Goal: Information Seeking & Learning: Learn about a topic

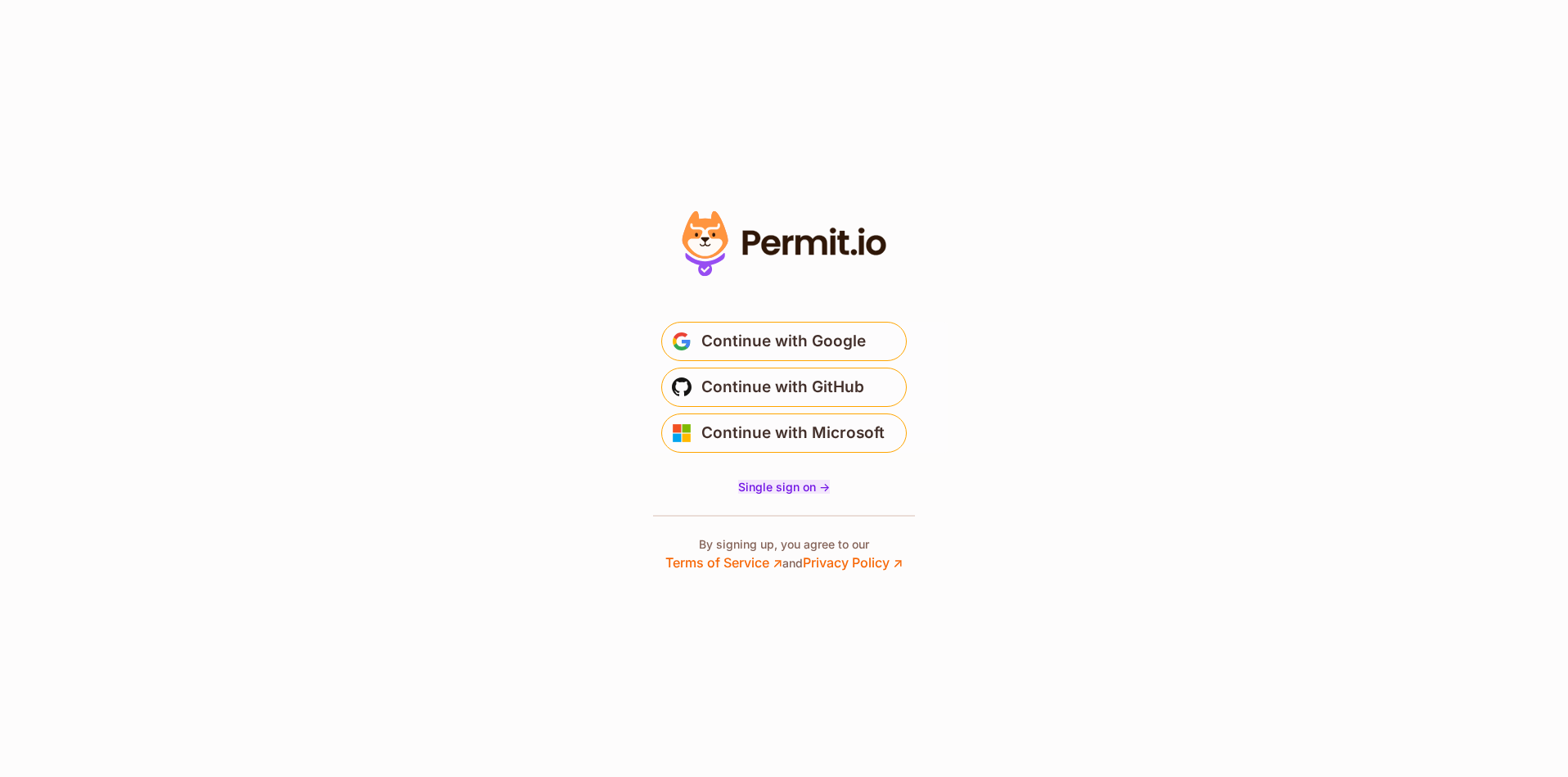
click at [819, 491] on span "Single sign on ->" at bounding box center [784, 487] width 91 height 14
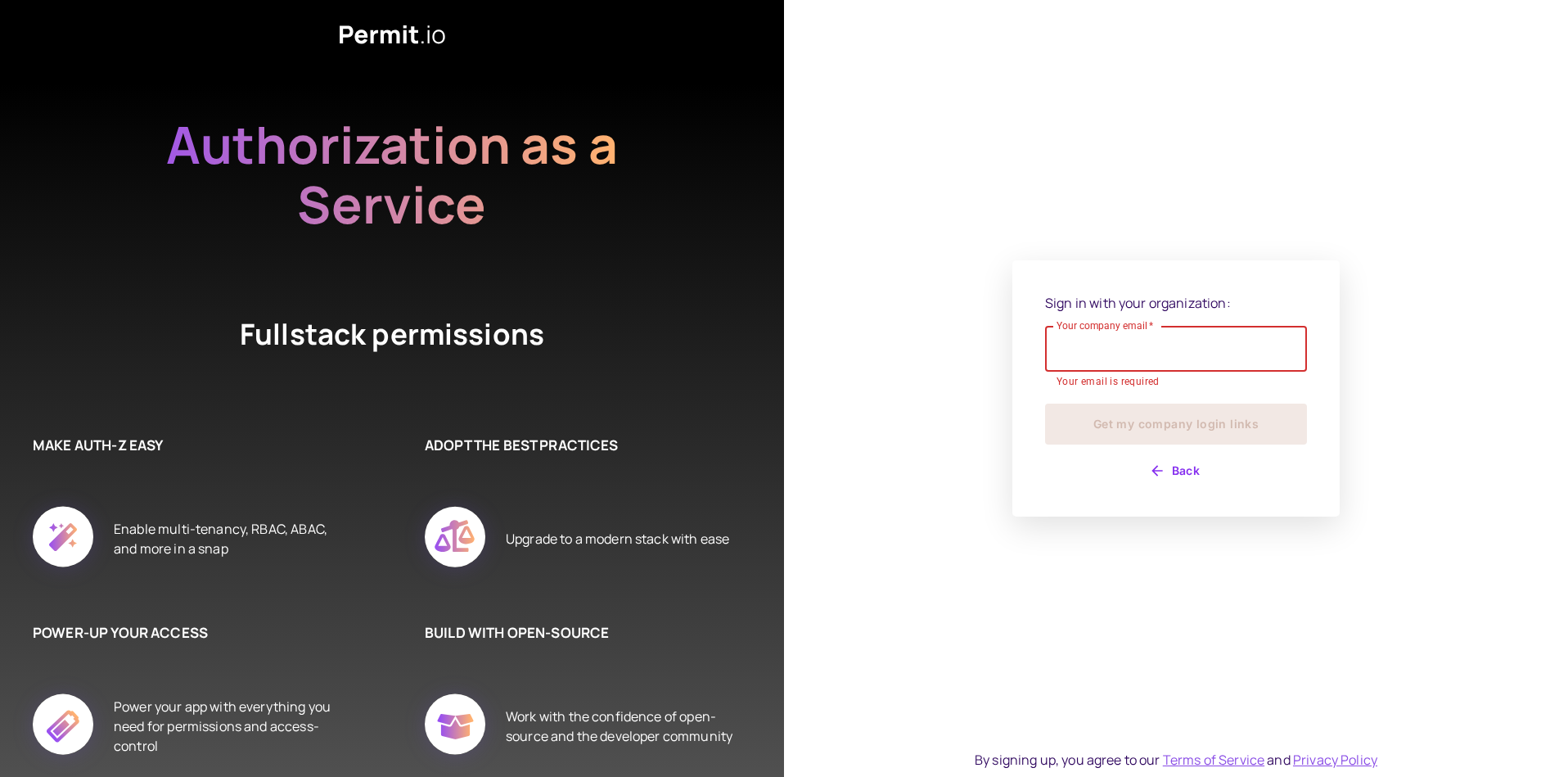
click at [1153, 343] on input "Your company email   *" at bounding box center [1176, 348] width 261 height 46
paste input "**********"
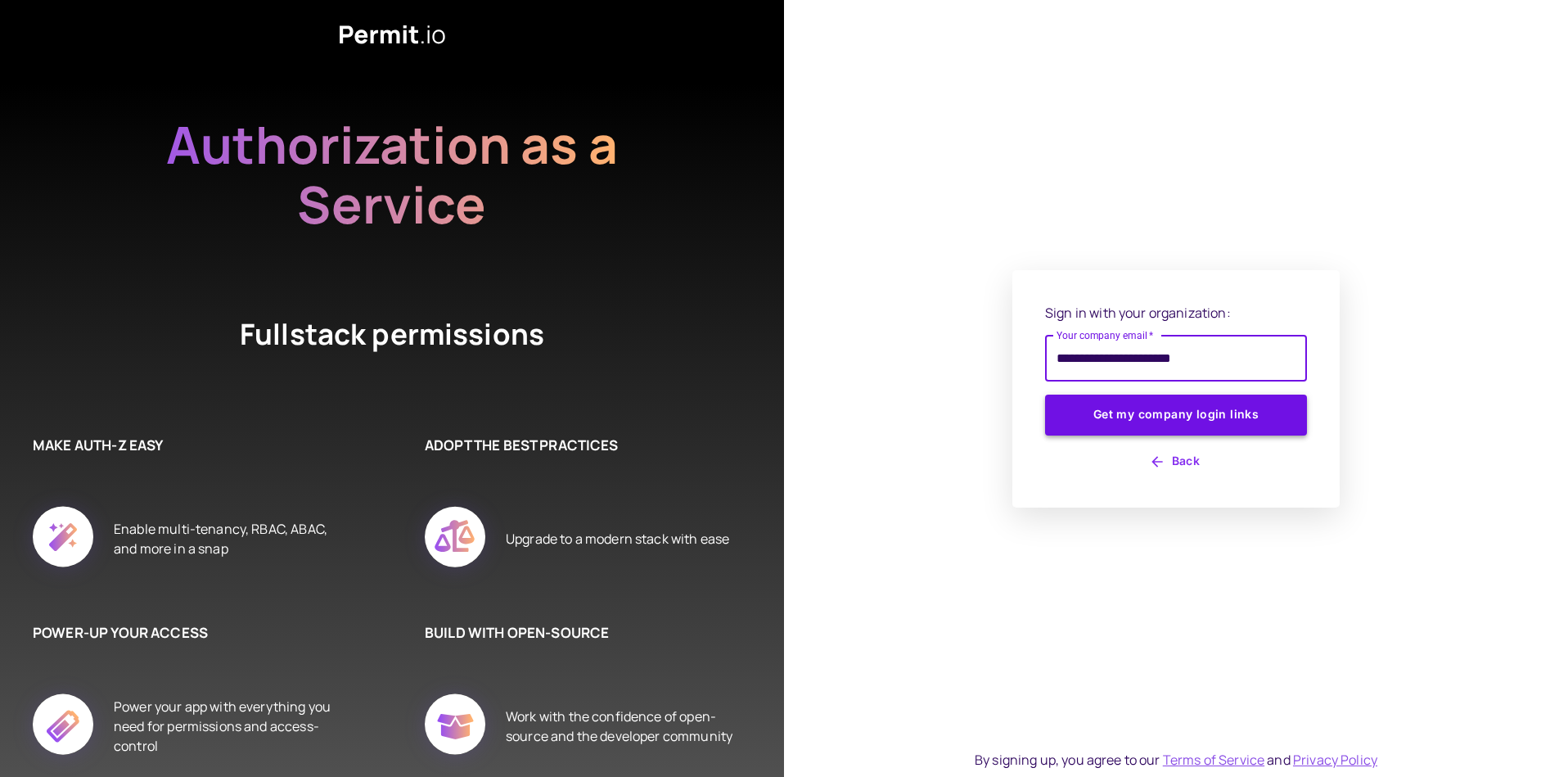
type input "**********"
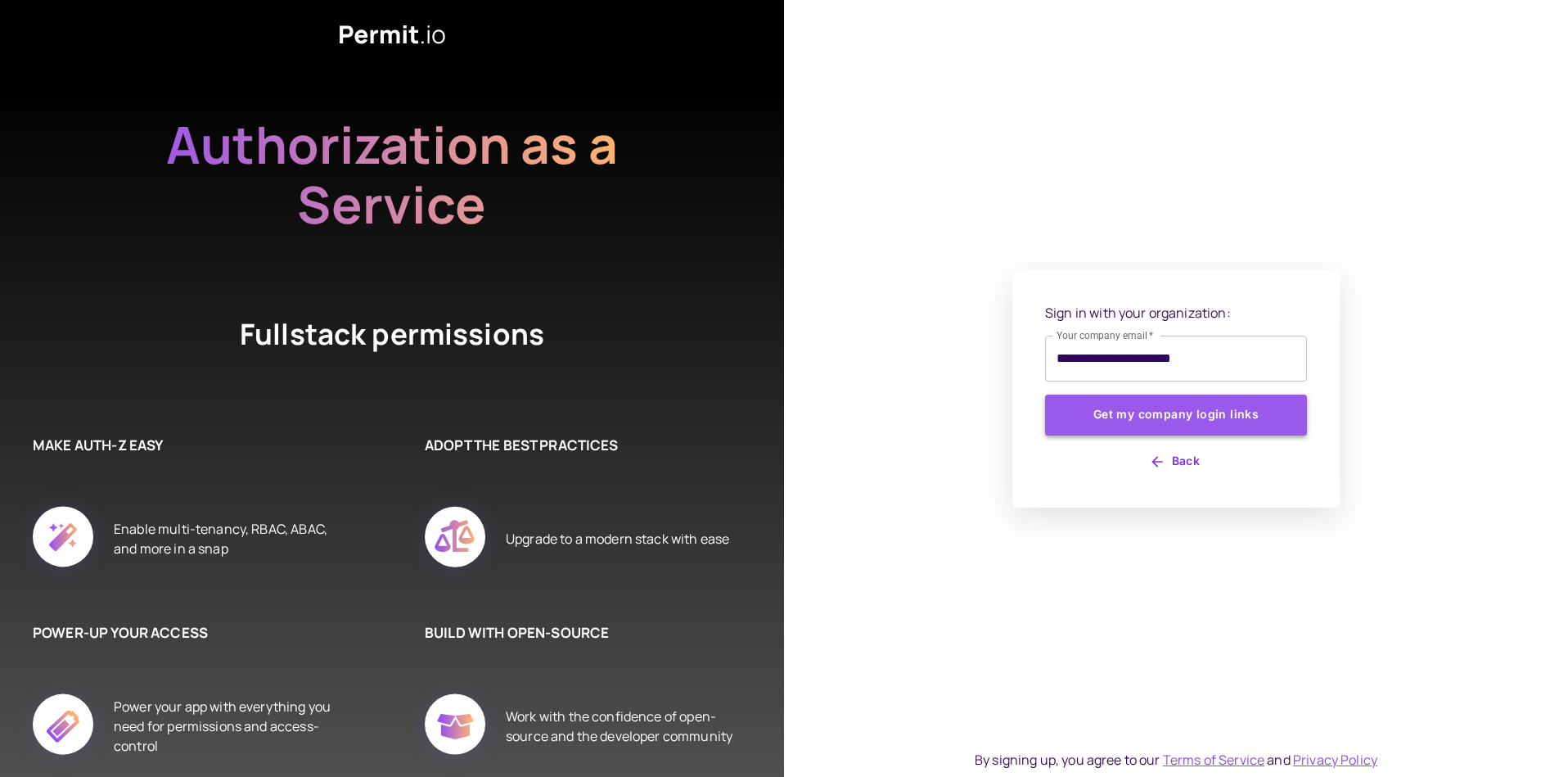
click at [1178, 418] on button "Get my company login links" at bounding box center [1176, 415] width 261 height 41
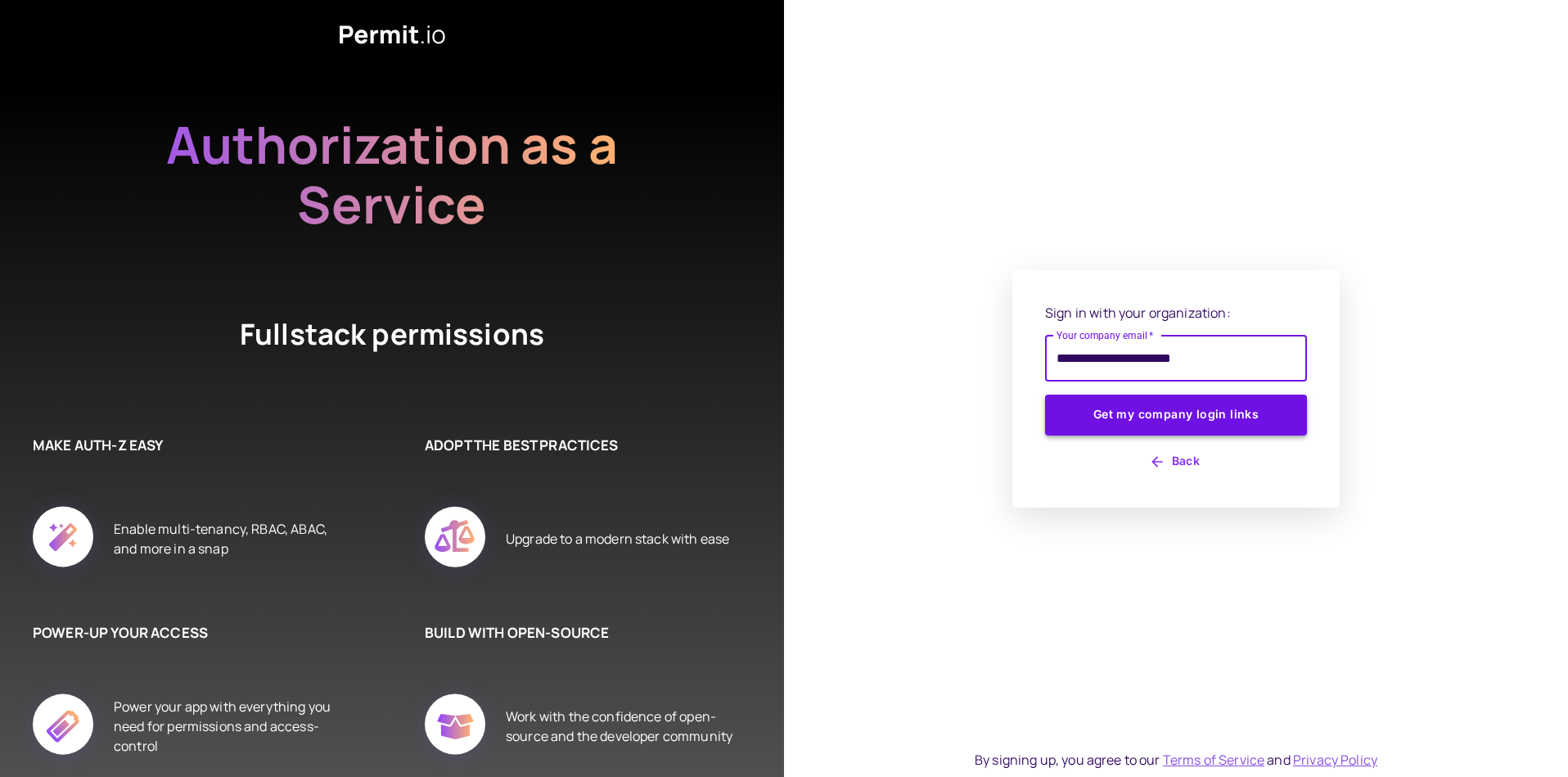
type input "**********"
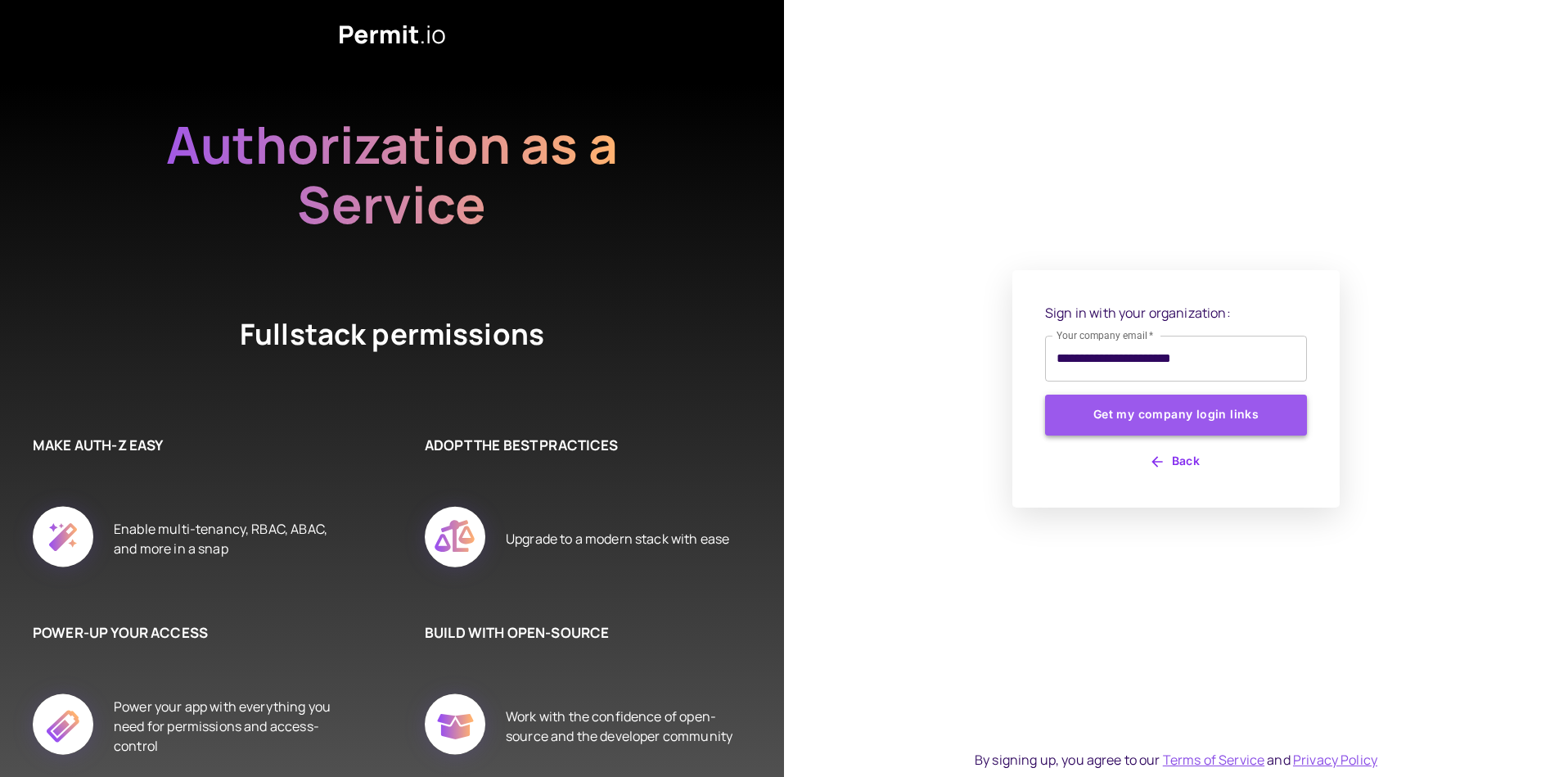
click at [1215, 404] on button "Get my company login links" at bounding box center [1176, 415] width 261 height 41
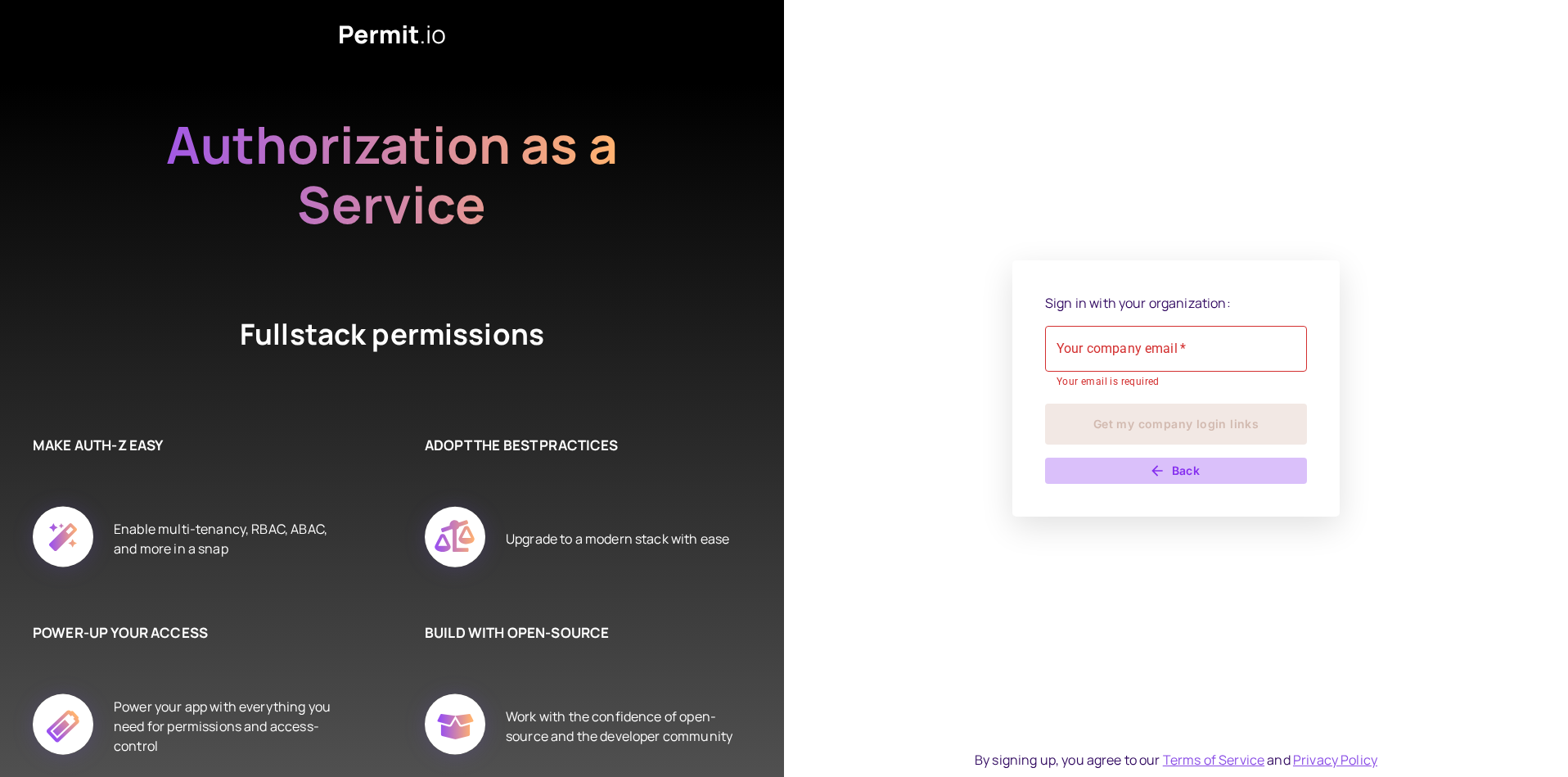
click at [1163, 470] on icon "button" at bounding box center [1157, 470] width 17 height 17
click at [1173, 476] on button "Back" at bounding box center [1176, 470] width 261 height 27
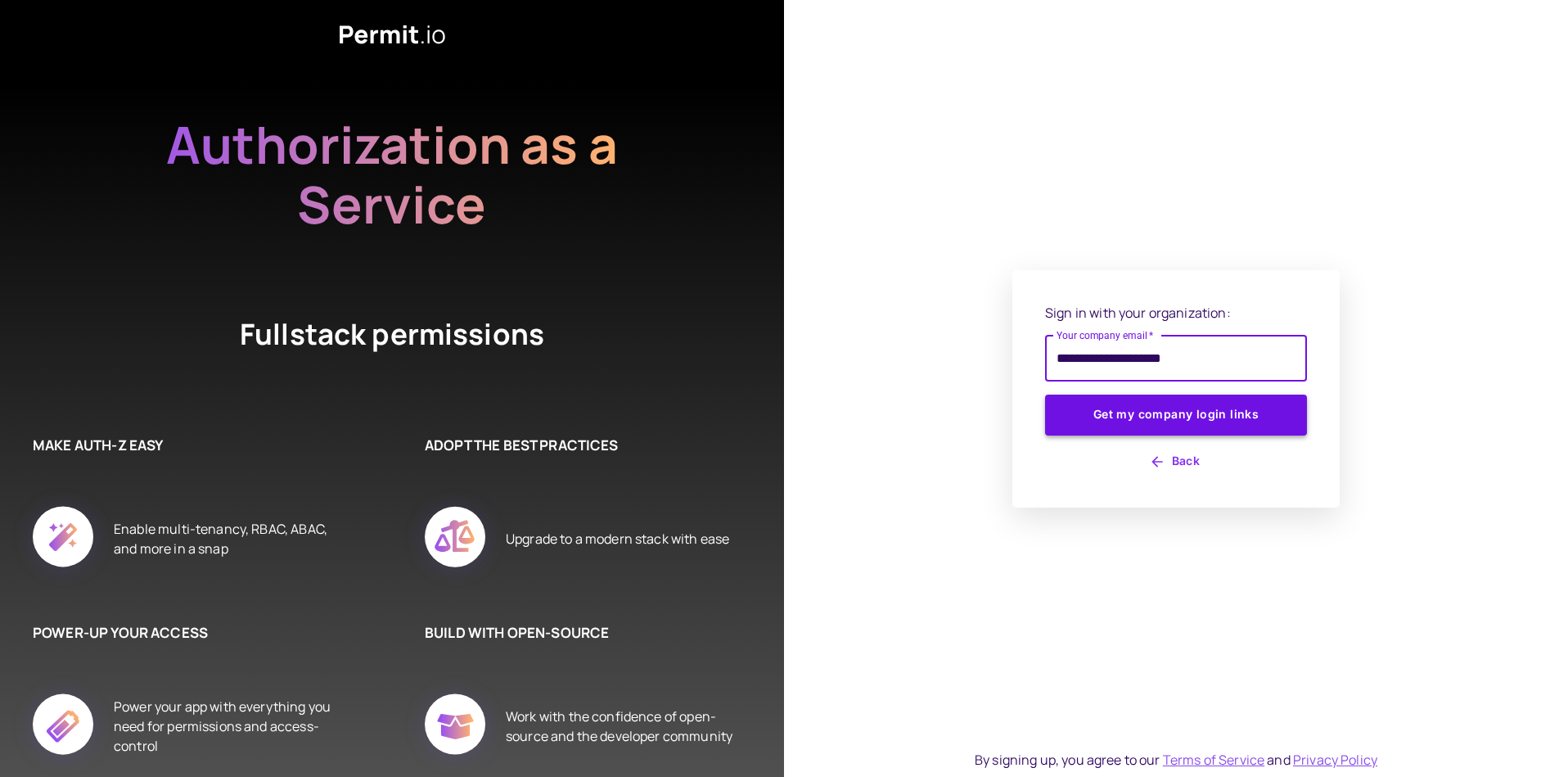
type input "**********"
click at [1198, 420] on button "Get my company login links" at bounding box center [1176, 415] width 261 height 41
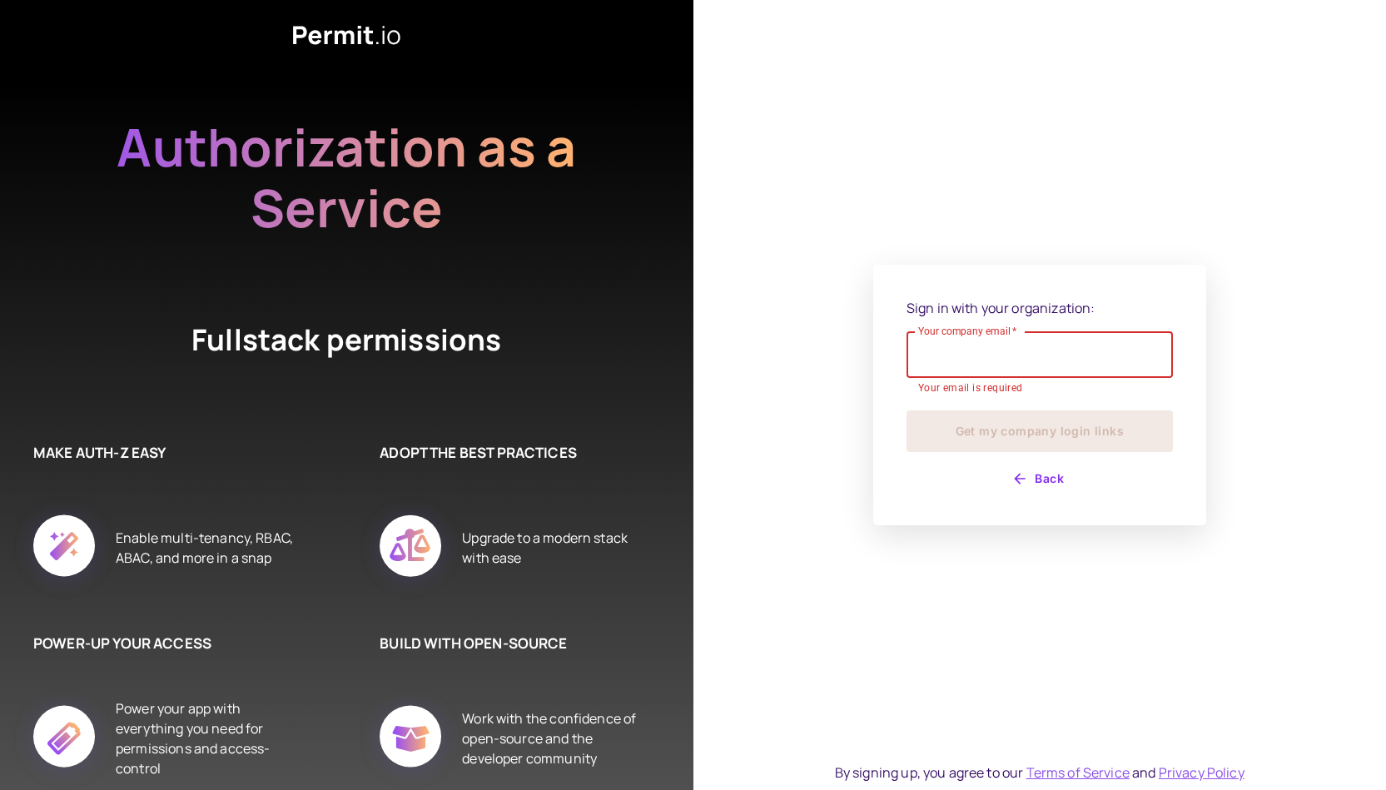
click at [1124, 361] on input "Your company email   *" at bounding box center [1040, 354] width 266 height 47
paste input "**********"
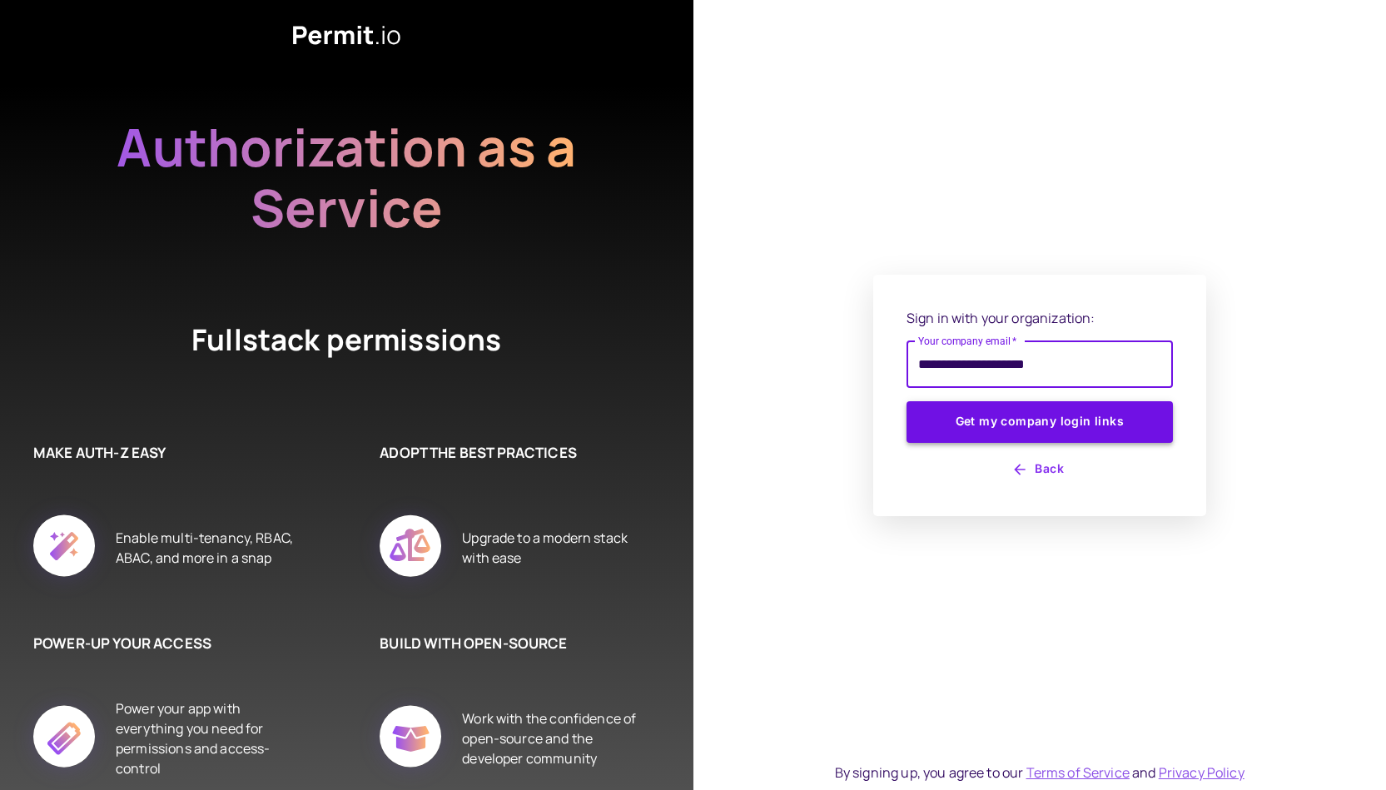
type input "**********"
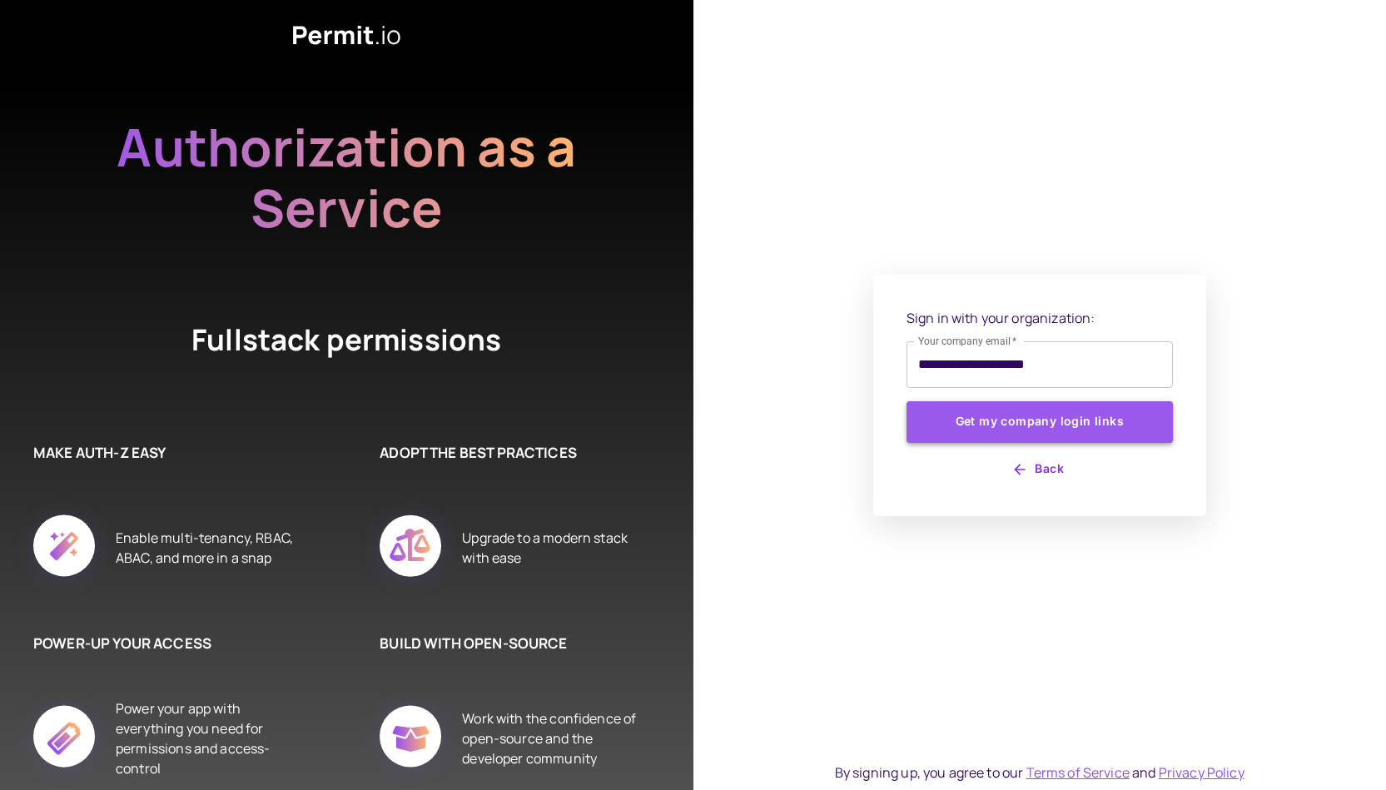
click at [1107, 414] on button "Get my company login links" at bounding box center [1040, 422] width 266 height 42
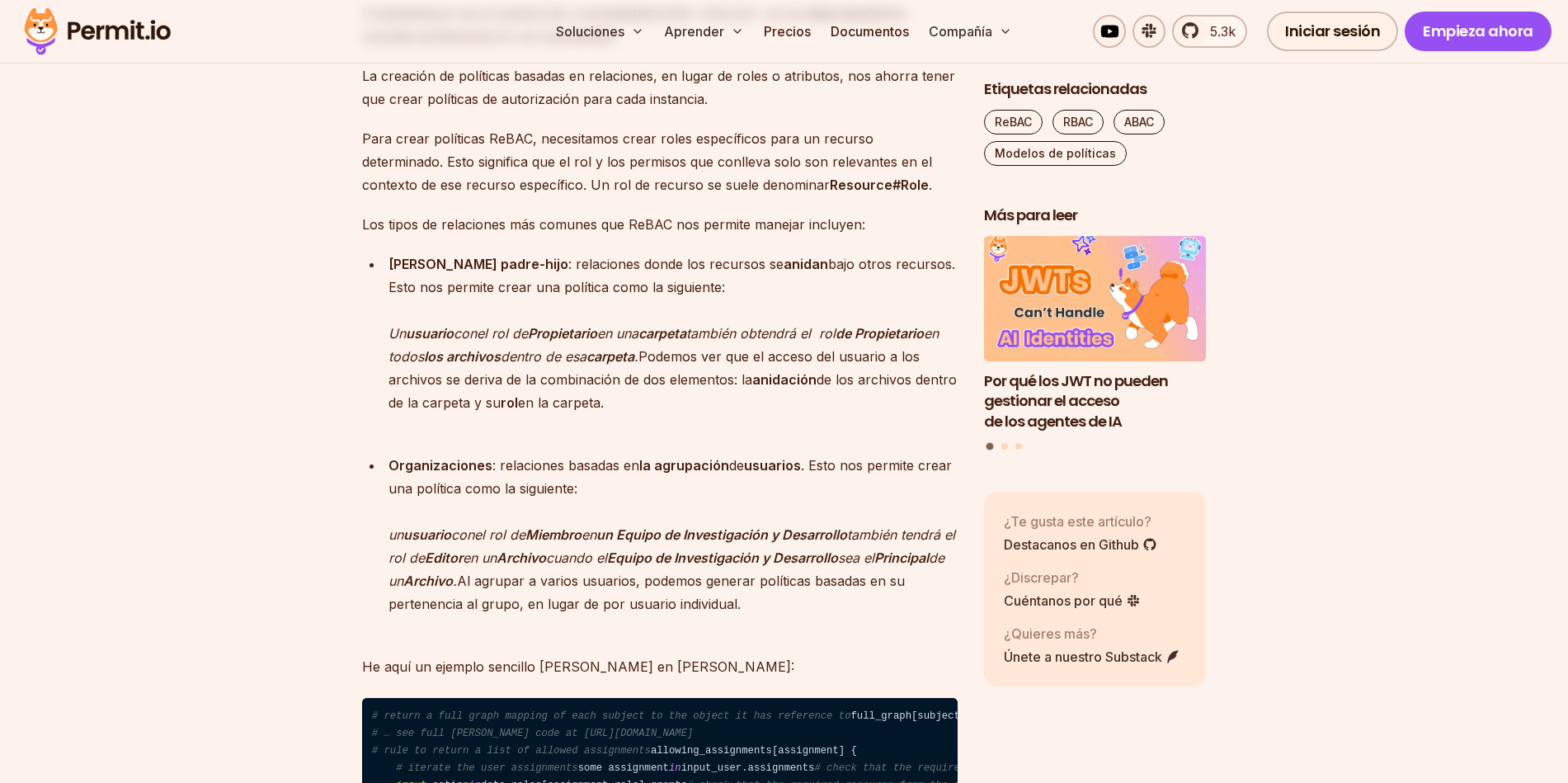
scroll to position [3367, 0]
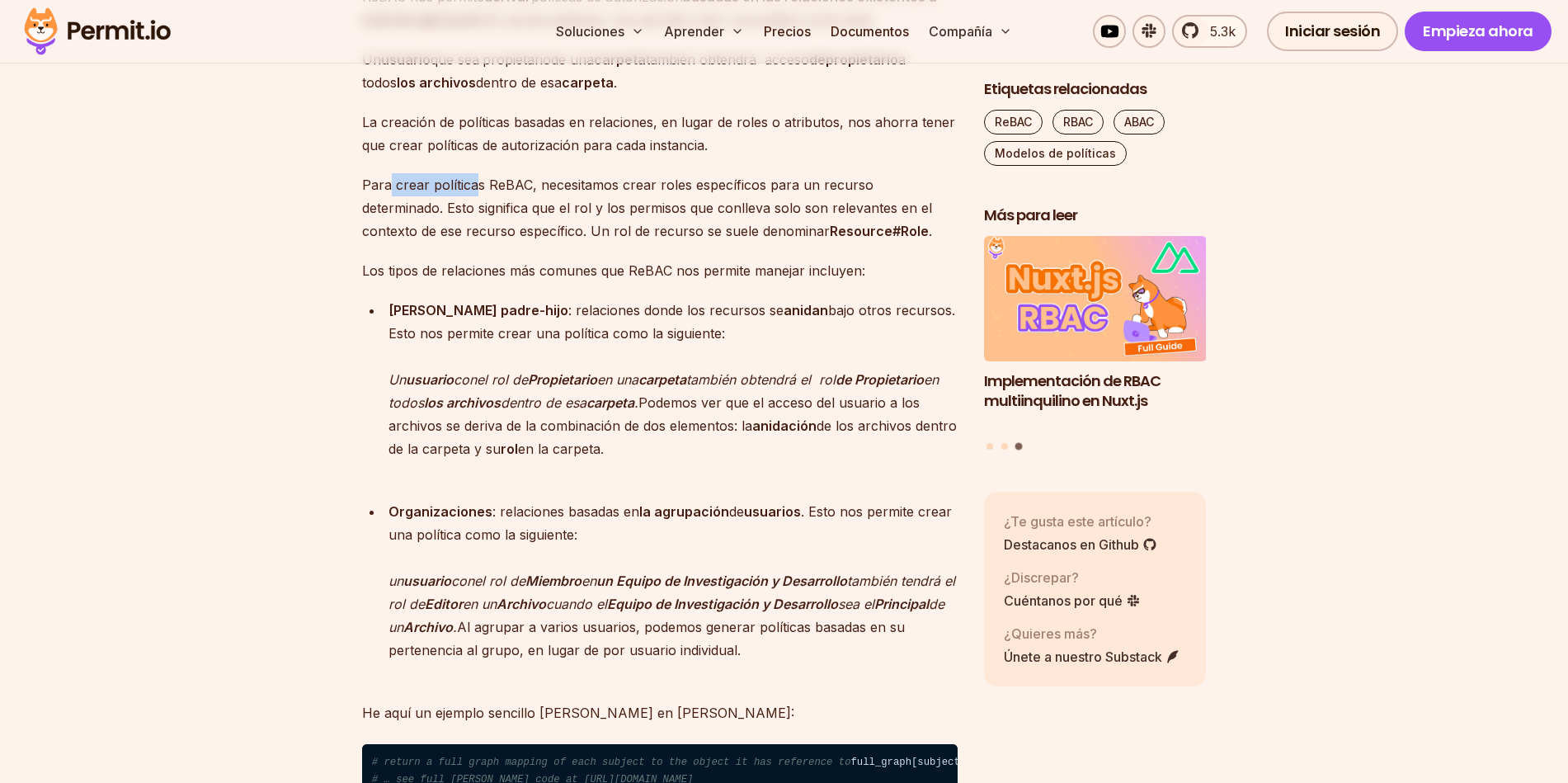
drag, startPoint x: 387, startPoint y: 376, endPoint x: 488, endPoint y: 377, distance: 101.0
click at [482, 239] on font "Para crear políticas ReBAC, necesitamos crear roles específicos para un recurso…" at bounding box center [647, 207] width 570 height 62
click at [491, 239] on font "Para crear políticas ReBAC, necesitamos crear roles específicos para un recurso…" at bounding box center [647, 207] width 570 height 62
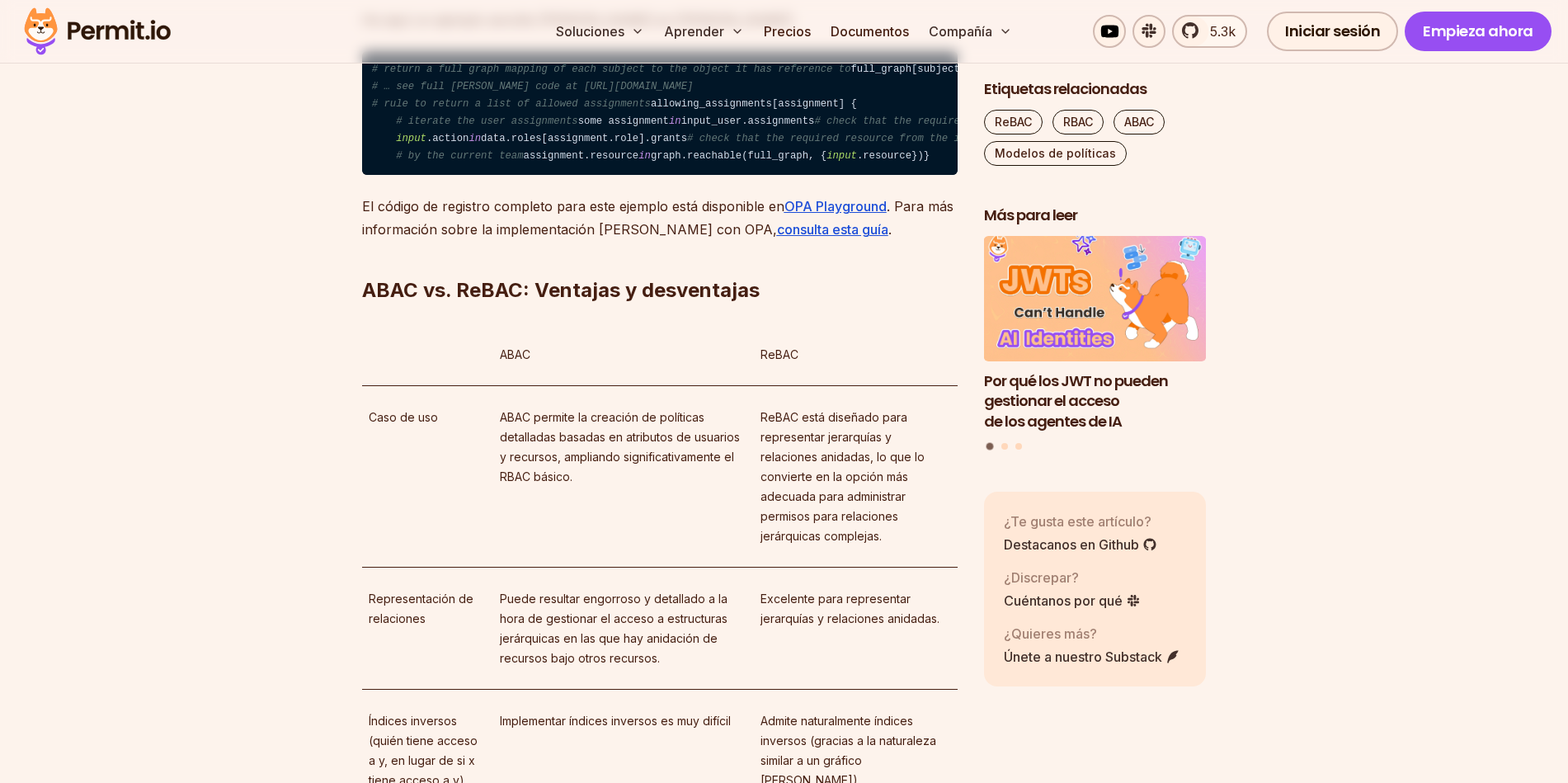
scroll to position [4160, 0]
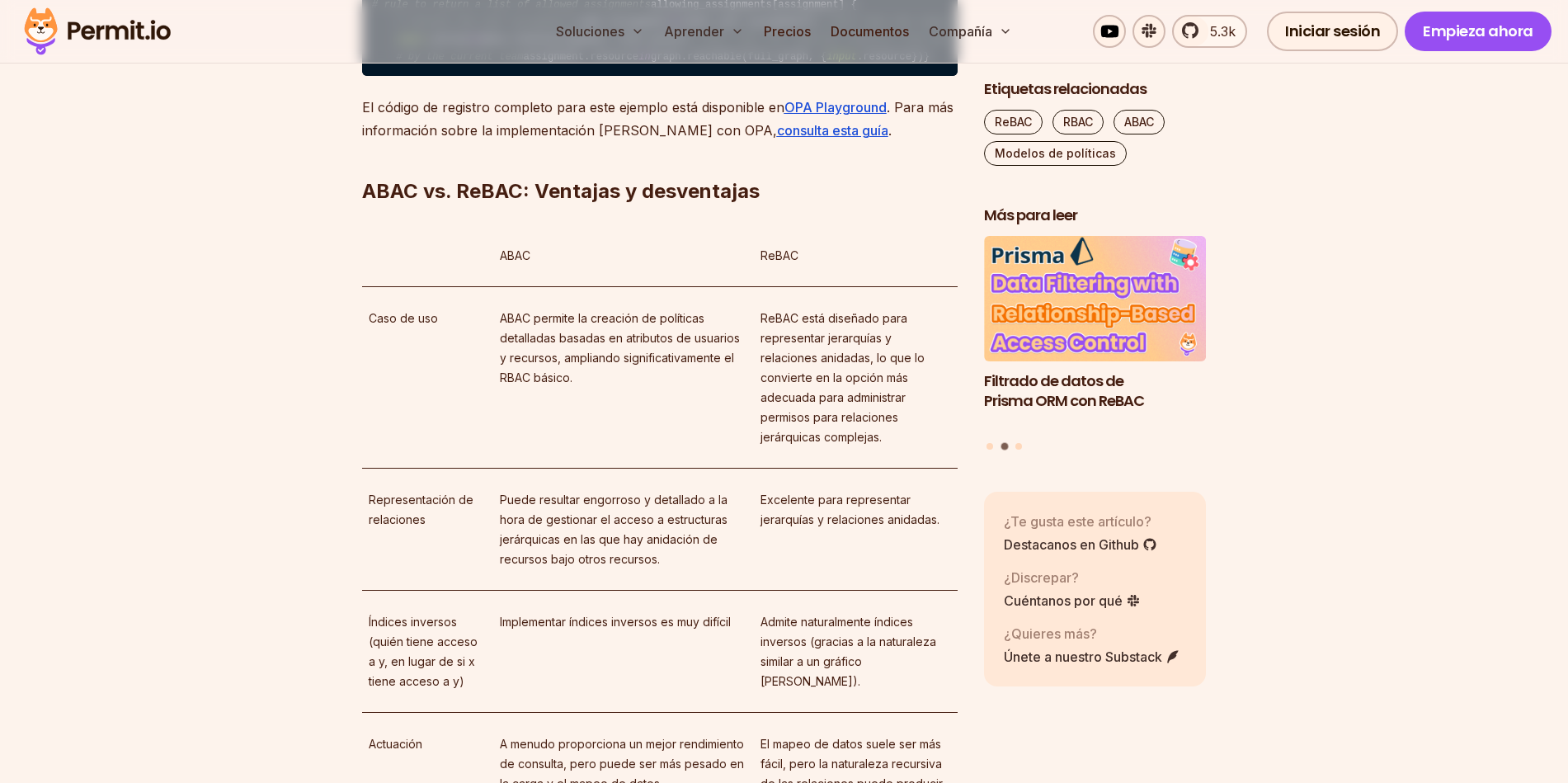
click at [401, 76] on code "# return a full graph mapping of each subject to the object it has reference to…" at bounding box center [660, 15] width 595 height 125
click at [459, 76] on code "# return a full graph mapping of each subject to the object it has reference to…" at bounding box center [660, 15] width 595 height 125
click at [532, 76] on code "# return a full graph mapping of each subject to the object it has reference to…" at bounding box center [660, 15] width 595 height 125
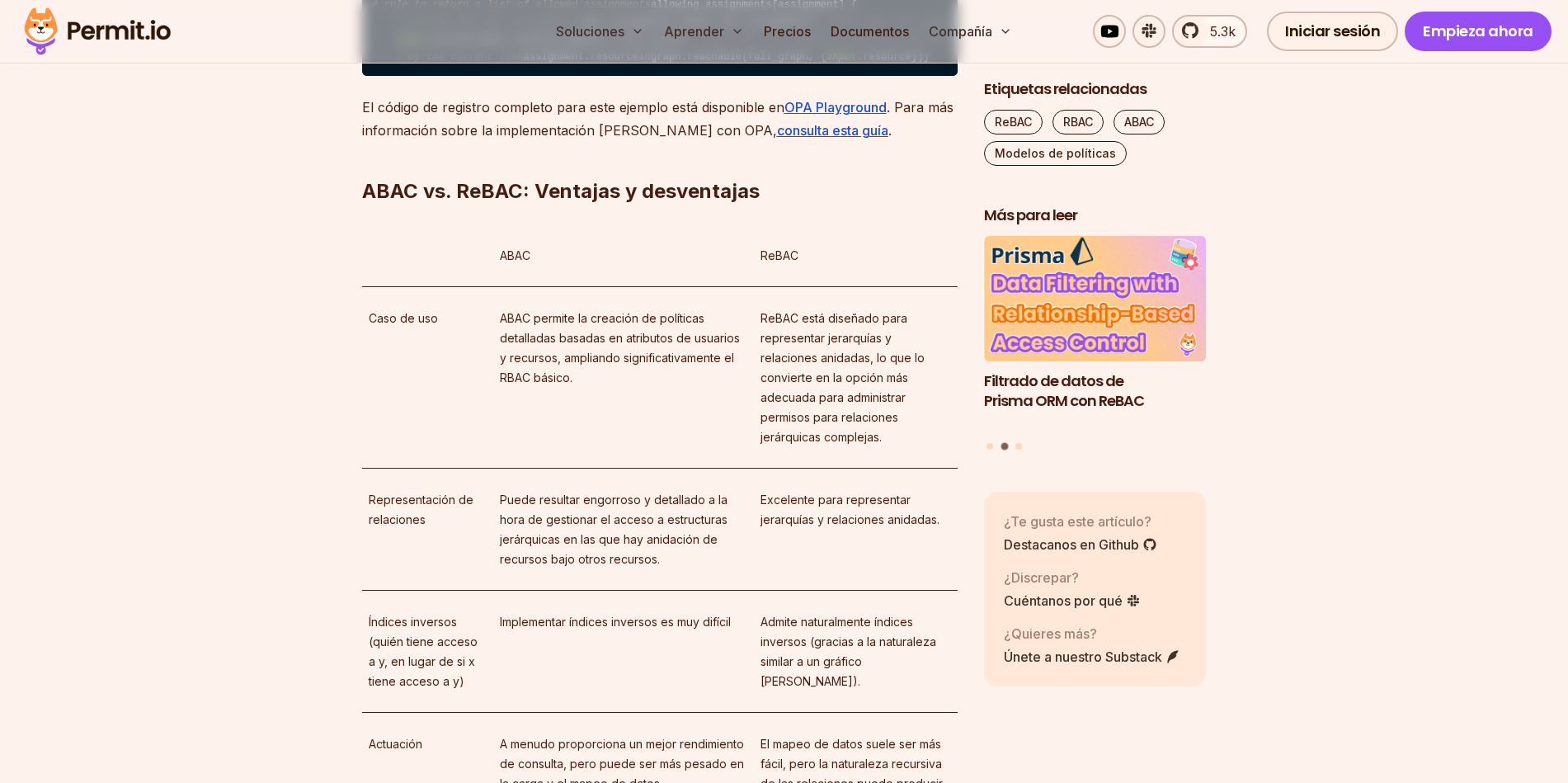
click at [441, 76] on code "# return a full graph mapping of each subject to the object it has reference to…" at bounding box center [660, 15] width 595 height 125
click at [526, 76] on code "# return a full graph mapping of each subject to the object it has reference to…" at bounding box center [660, 15] width 595 height 125
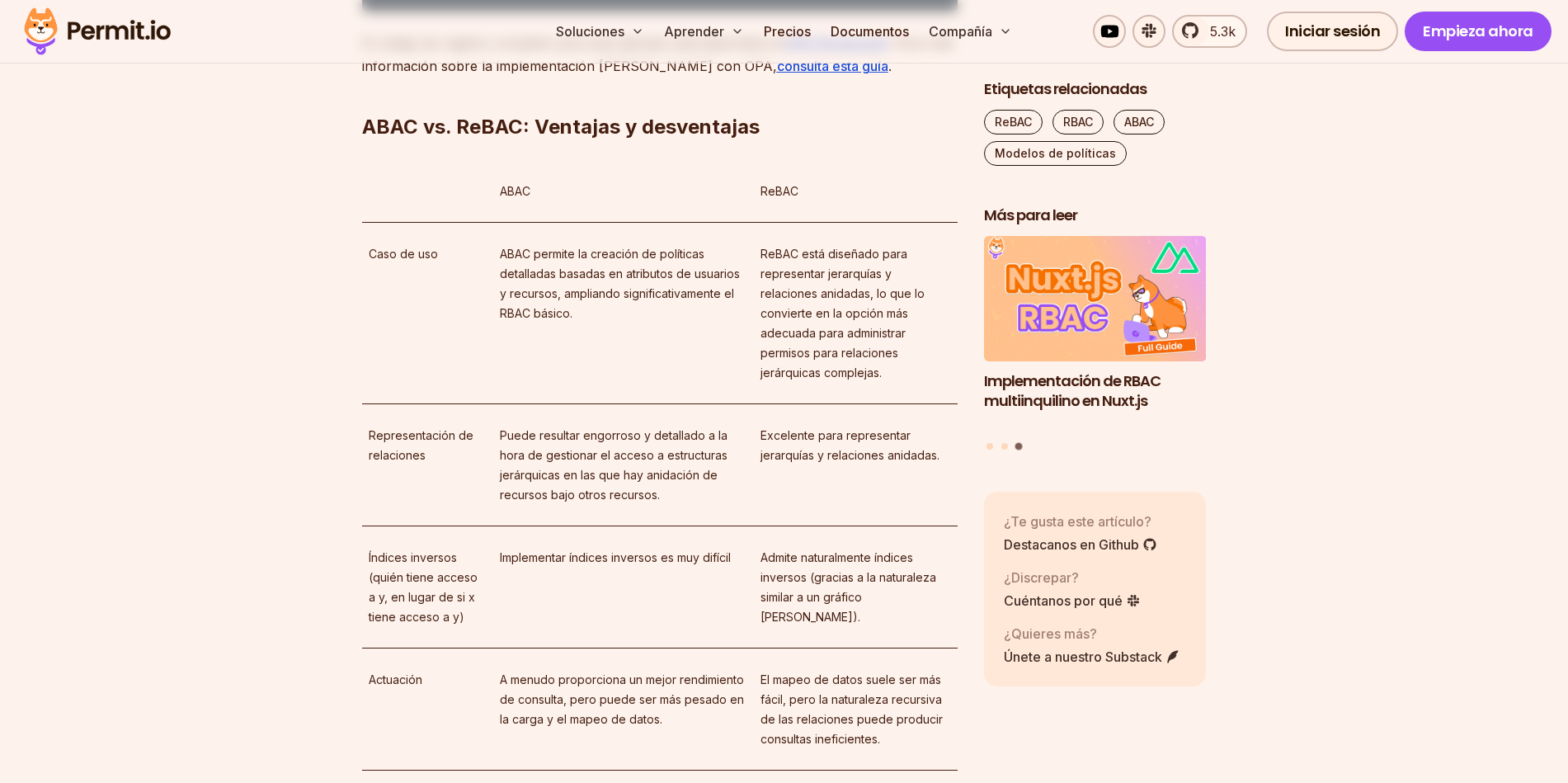
scroll to position [4259, 0]
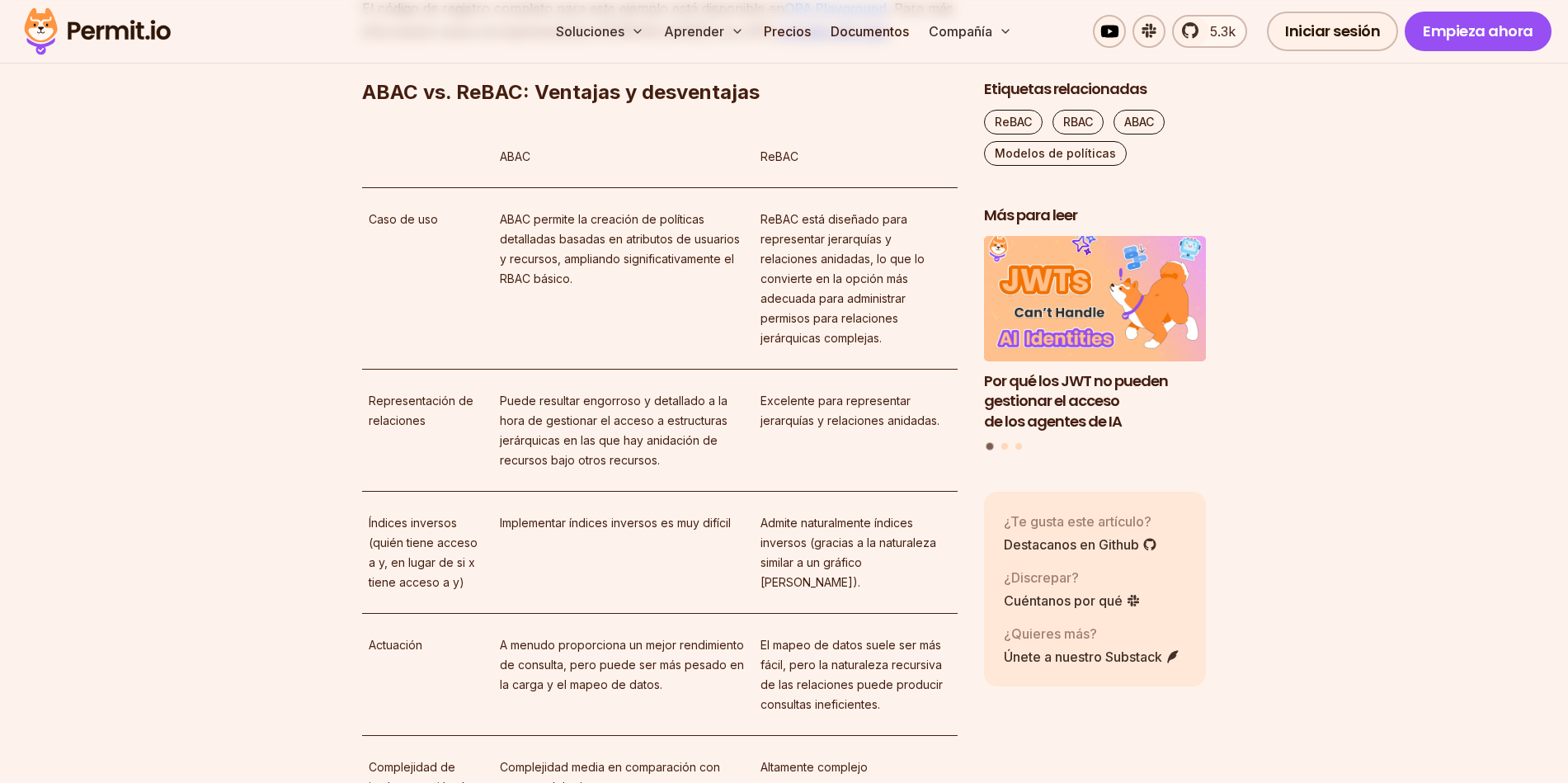
click at [814, 17] on font "OPA Playground" at bounding box center [835, 8] width 102 height 17
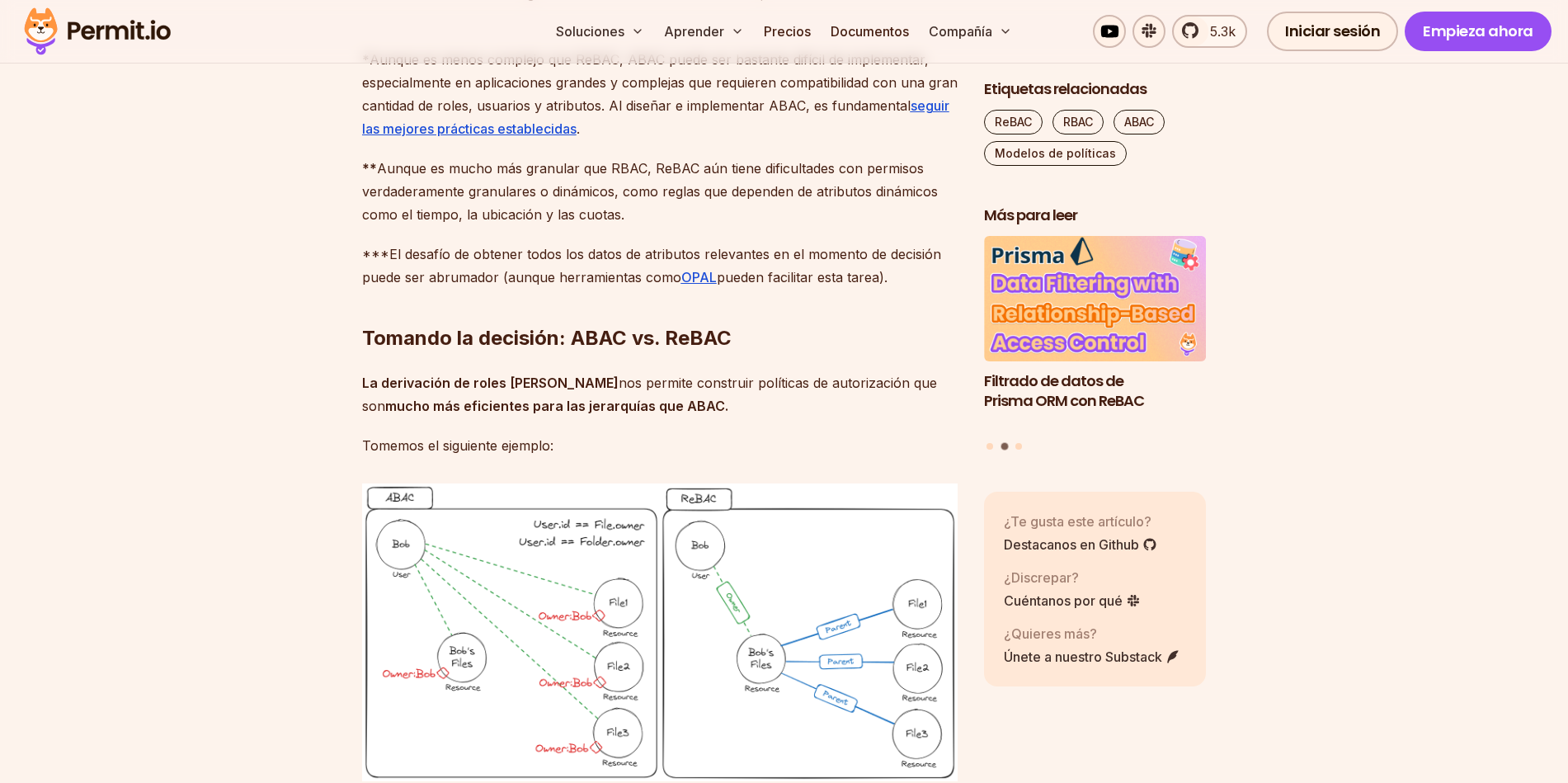
scroll to position [5447, 0]
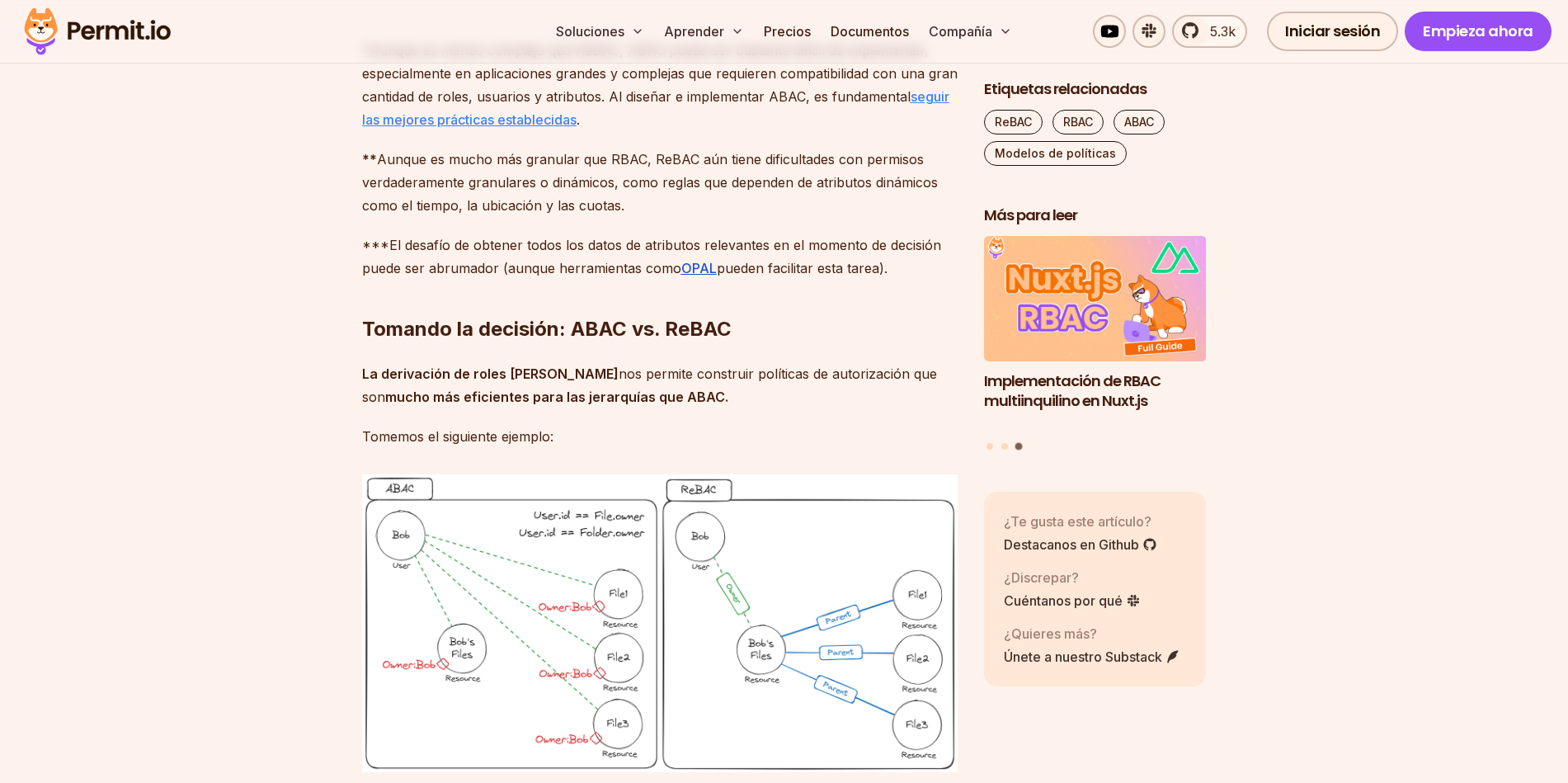
click at [492, 128] on font "seguir las mejores prácticas establecidas" at bounding box center [656, 108] width 587 height 40
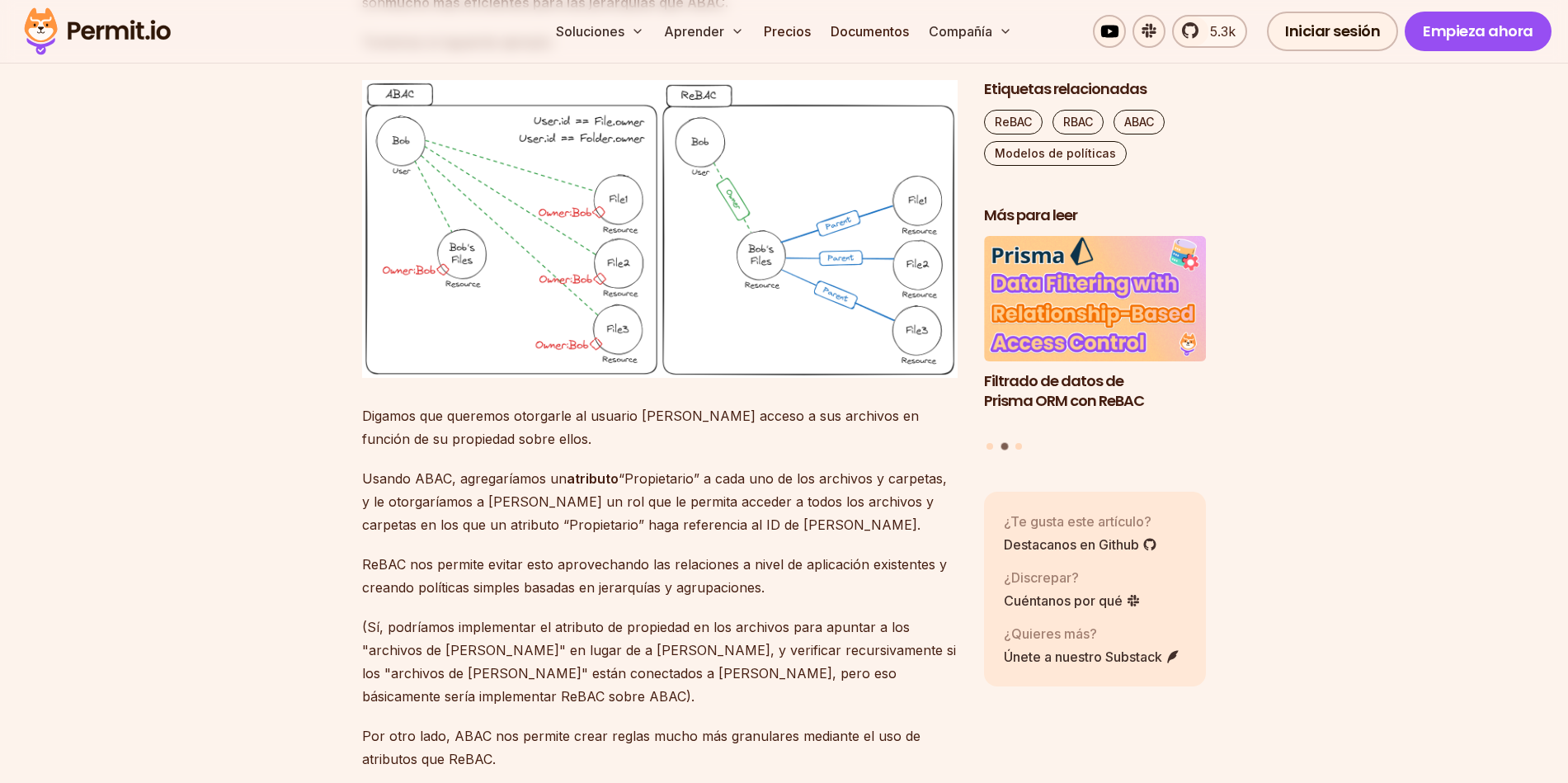
scroll to position [5843, 0]
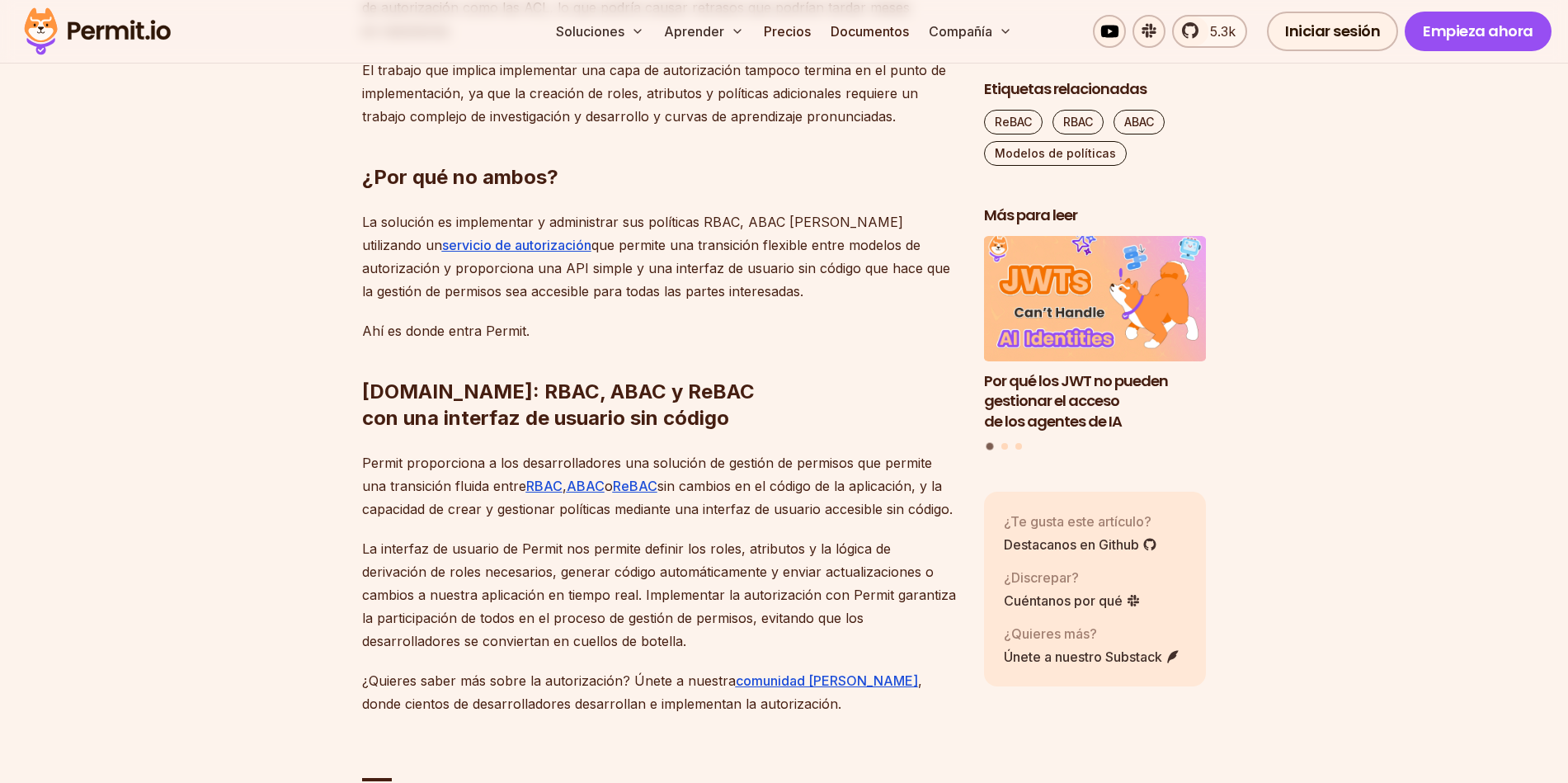
scroll to position [6734, 0]
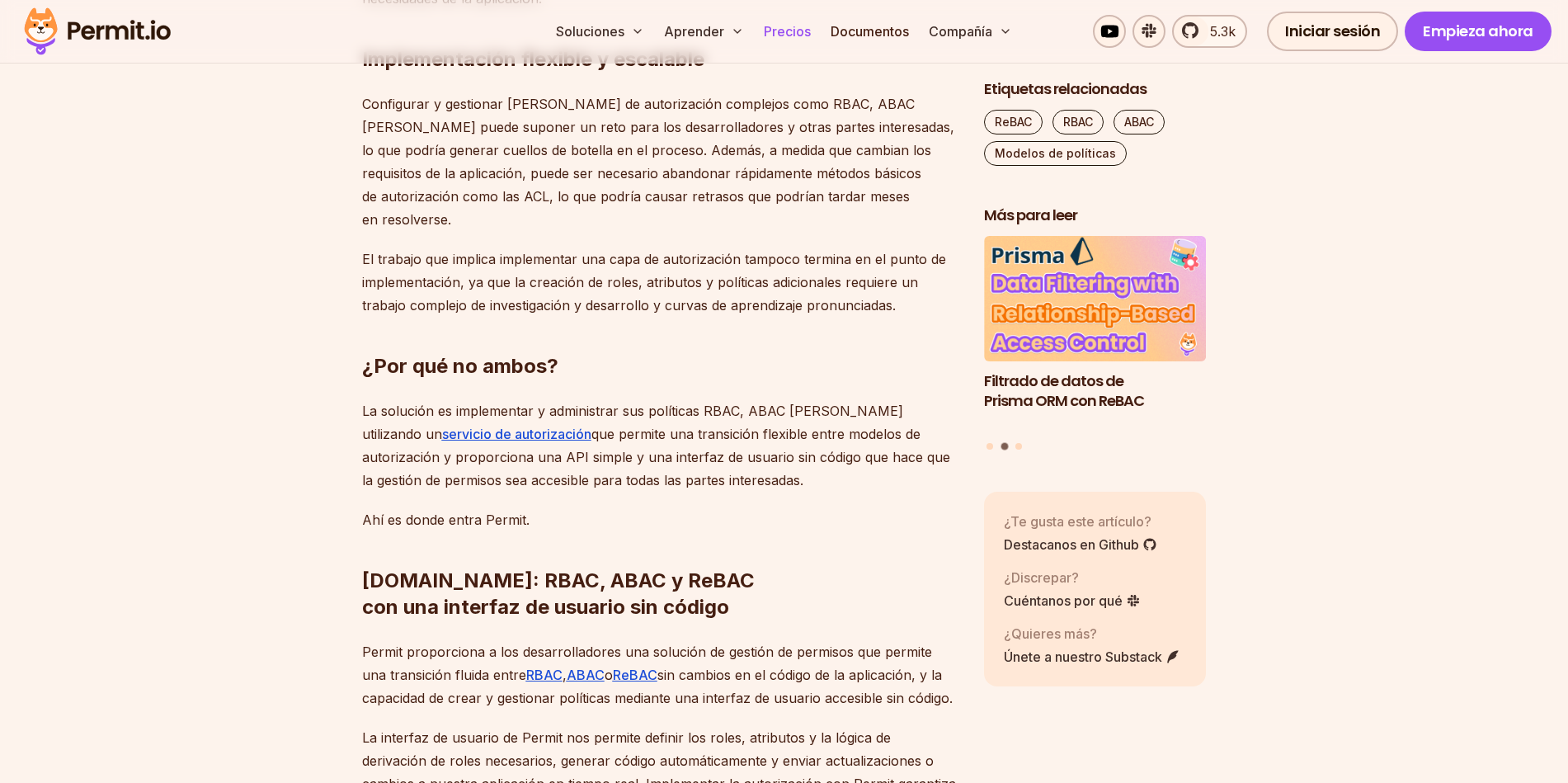
click at [788, 22] on link "Precios" at bounding box center [786, 31] width 60 height 33
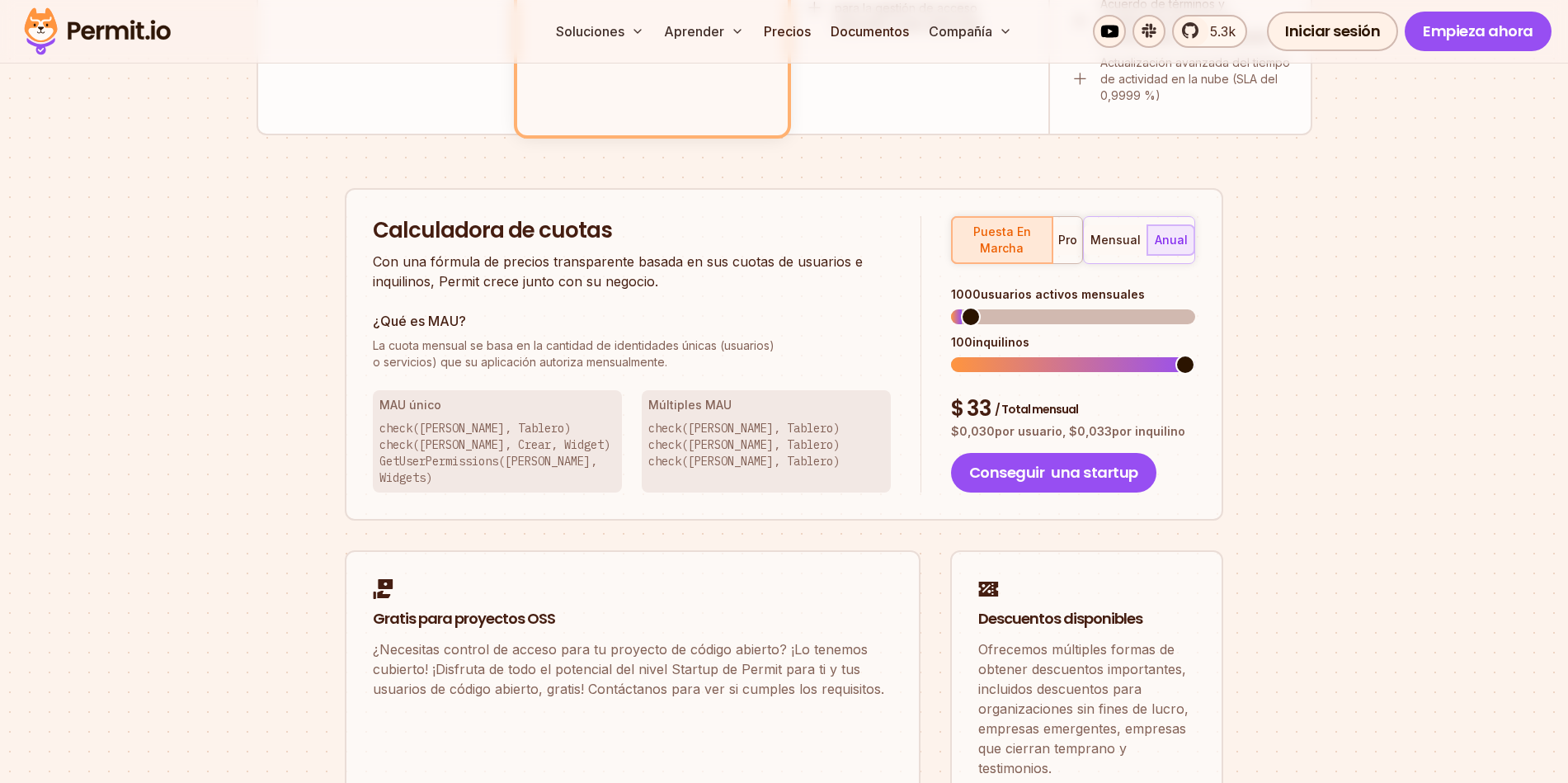
scroll to position [1089, 0]
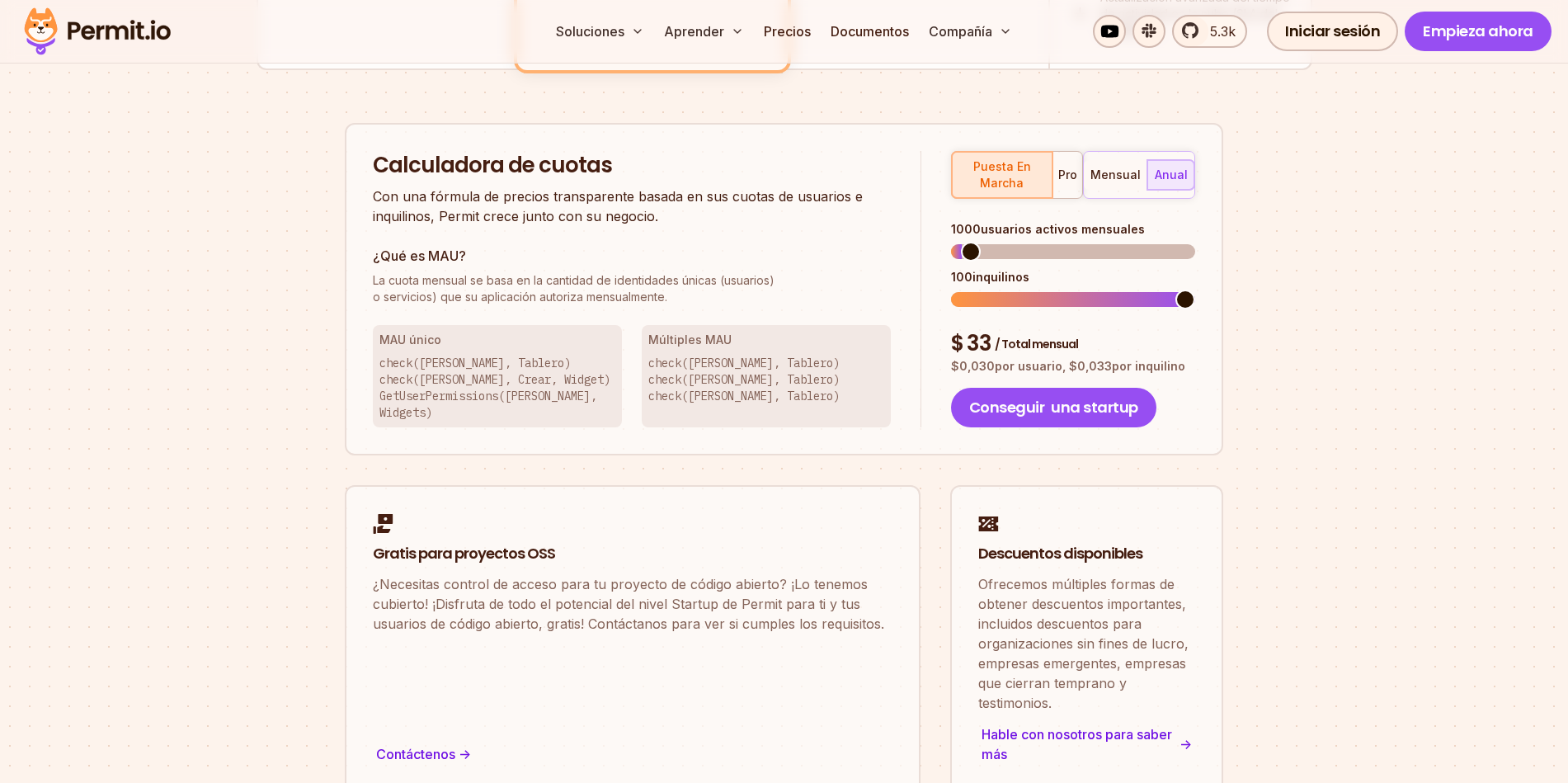
click at [479, 373] on font "check([PERSON_NAME], Crear, Widget)" at bounding box center [494, 380] width 231 height 15
click at [498, 356] on font "check([PERSON_NAME], Tablero)" at bounding box center [474, 363] width 191 height 15
drag, startPoint x: 407, startPoint y: 313, endPoint x: 426, endPoint y: 323, distance: 21.5
click at [426, 325] on div "MAU único check([PERSON_NAME], Tablero) check([PERSON_NAME], [PERSON_NAME], Wid…" at bounding box center [496, 376] width 249 height 102
click at [472, 356] on font "check([PERSON_NAME], Tablero)" at bounding box center [474, 363] width 191 height 15
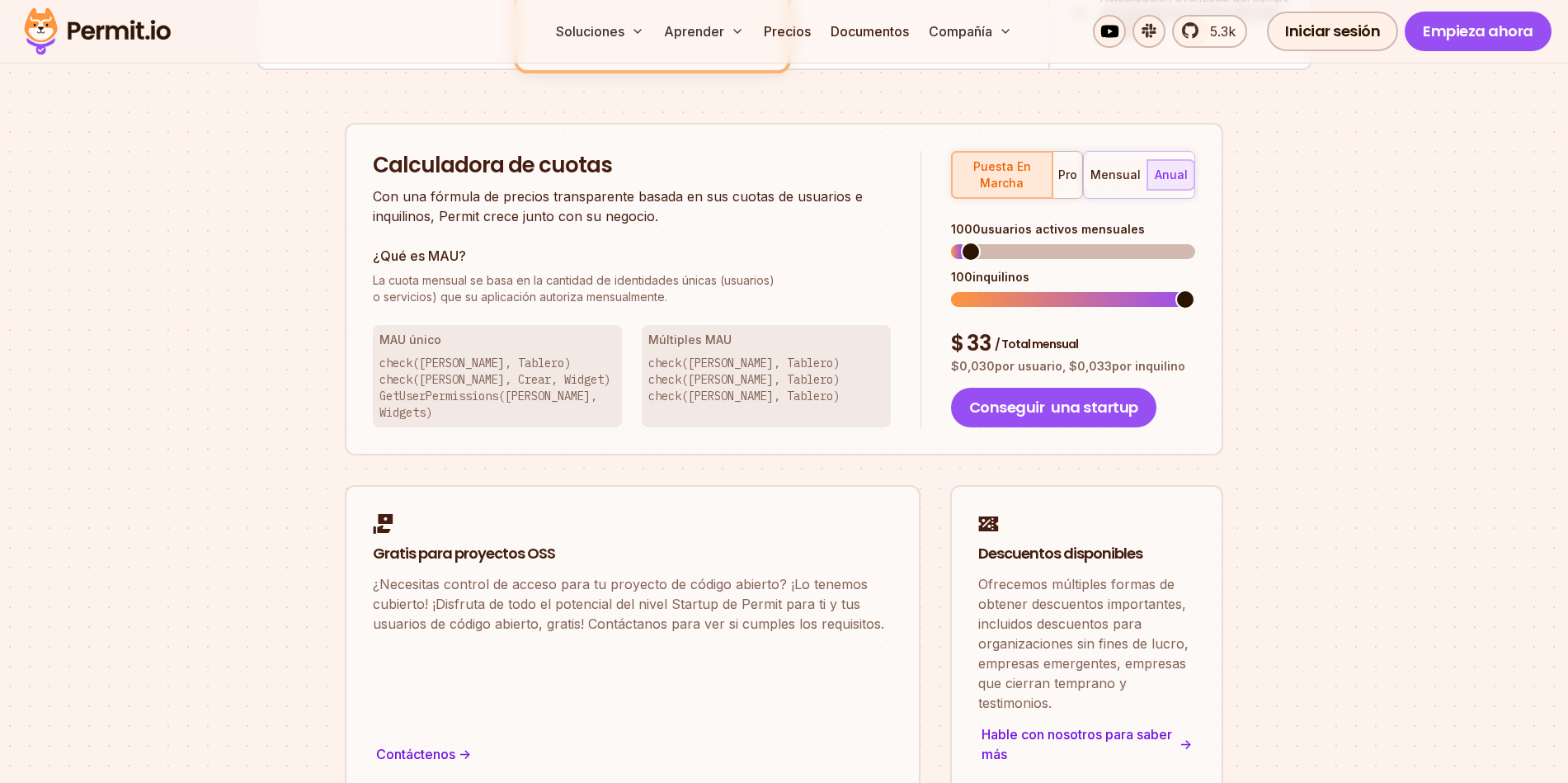
click at [725, 356] on font "check([PERSON_NAME], Tablero)" at bounding box center [743, 363] width 191 height 15
click at [1067, 161] on button "pro" at bounding box center [1067, 175] width 30 height 30
click at [992, 160] on font "puesta en marcha" at bounding box center [1002, 174] width 57 height 31
click at [1116, 168] on font "mensual" at bounding box center [1115, 174] width 51 height 14
click at [1131, 153] on div "mensual anual" at bounding box center [1138, 174] width 112 height 48
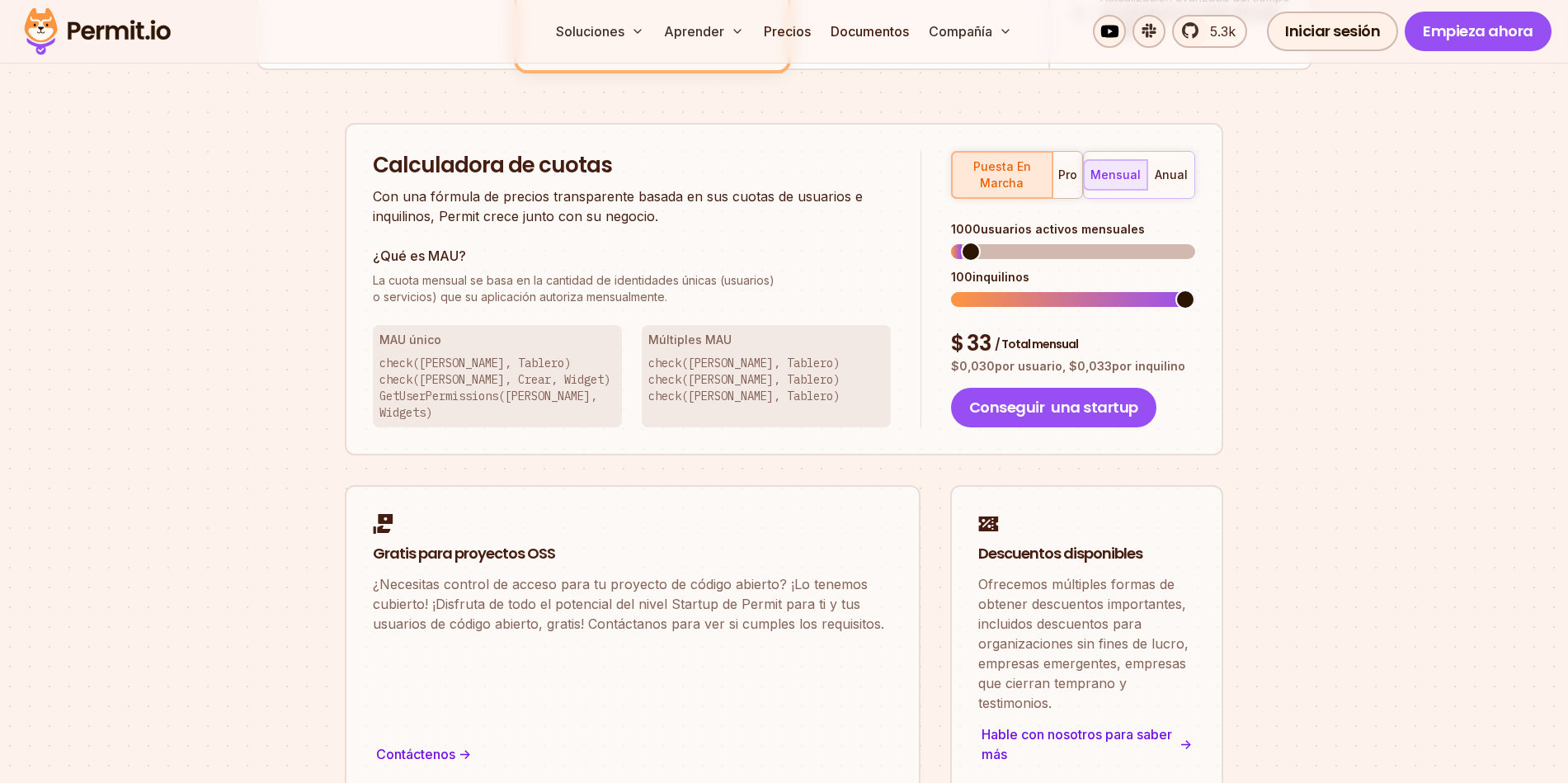
click at [1023, 151] on div "puesta en marcha pro" at bounding box center [1016, 174] width 132 height 48
click at [1071, 168] on font "pro" at bounding box center [1067, 174] width 19 height 14
click at [1155, 161] on button "anual" at bounding box center [1170, 175] width 47 height 30
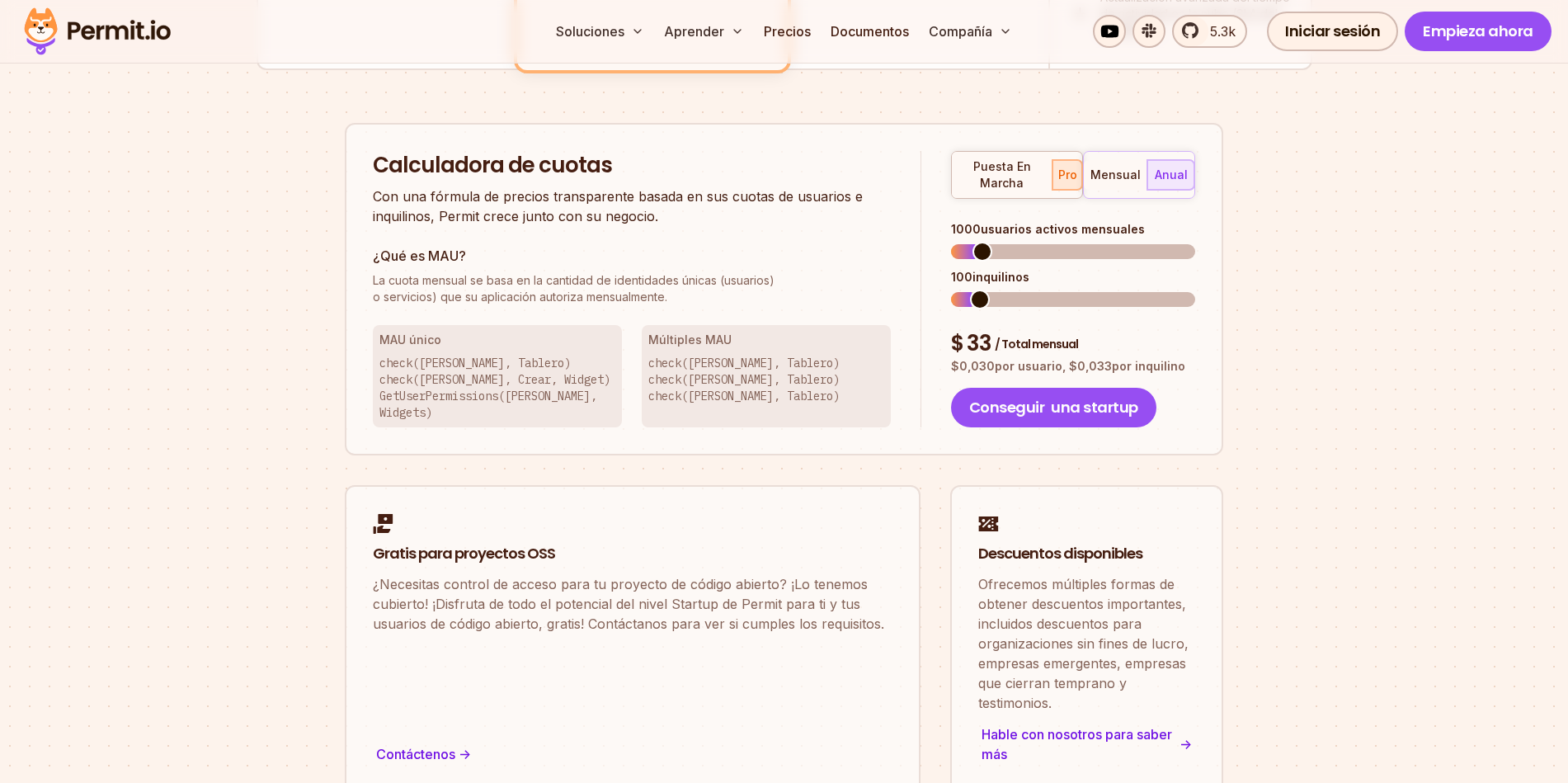
drag, startPoint x: 1130, startPoint y: 151, endPoint x: 1072, endPoint y: 154, distance: 58.1
click at [1128, 168] on font "mensual" at bounding box center [1115, 174] width 51 height 14
click at [1071, 154] on div "puesta en marcha pro" at bounding box center [1016, 174] width 132 height 48
click at [929, 151] on div "puesta en marcha pro mensual anual 1000 usuarios activos mensuales 100 inquilin…" at bounding box center [1058, 289] width 273 height 278
click at [1001, 160] on font "puesta en marcha" at bounding box center [1002, 174] width 57 height 31
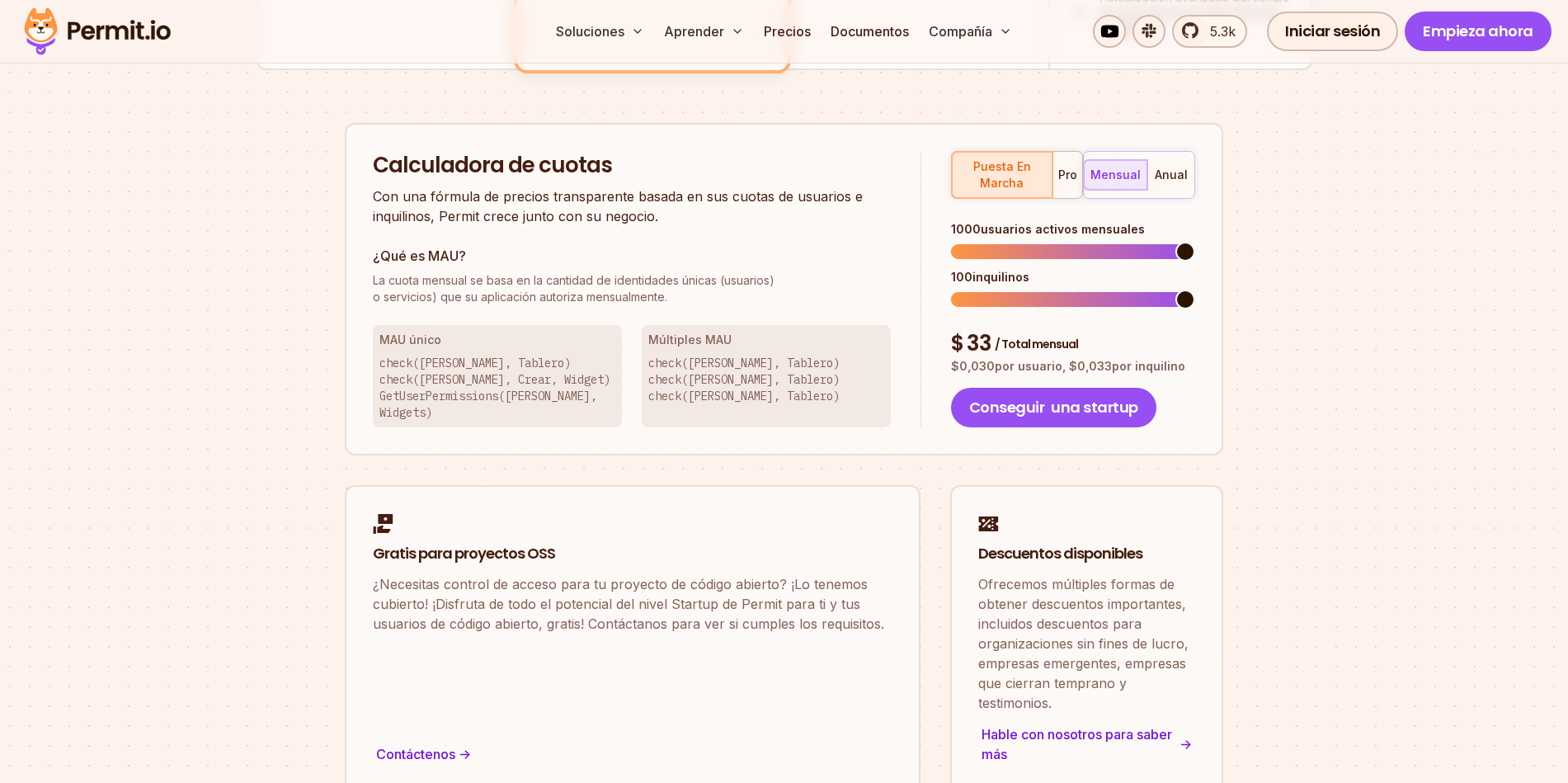
click at [1196, 242] on span at bounding box center [1186, 252] width 20 height 20
click at [1070, 168] on font "pro" at bounding box center [1067, 174] width 19 height 14
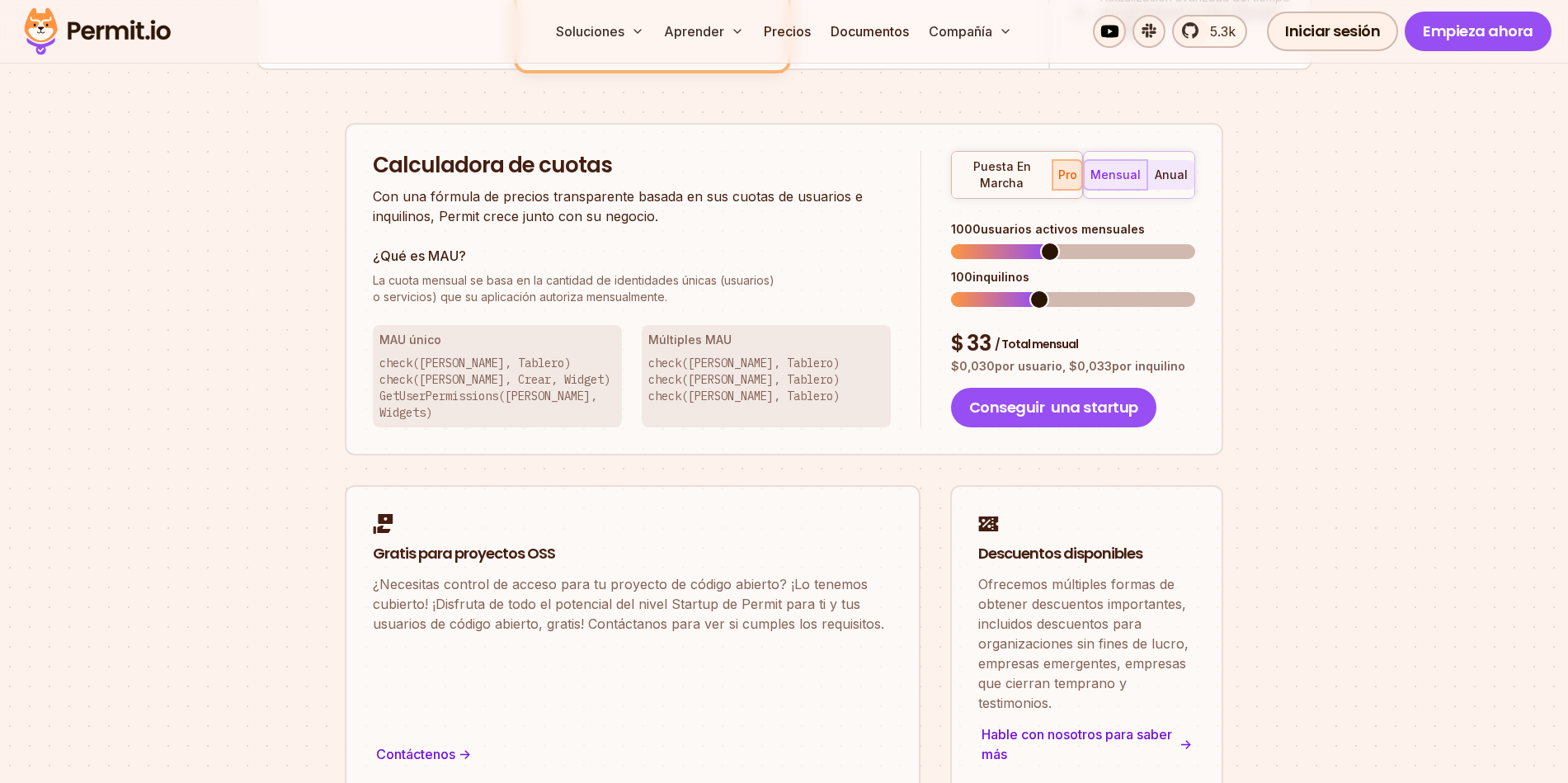
click at [1175, 168] on font "anual" at bounding box center [1171, 174] width 33 height 14
click at [1069, 242] on span at bounding box center [1059, 252] width 20 height 20
click at [1196, 289] on span at bounding box center [1186, 299] width 20 height 20
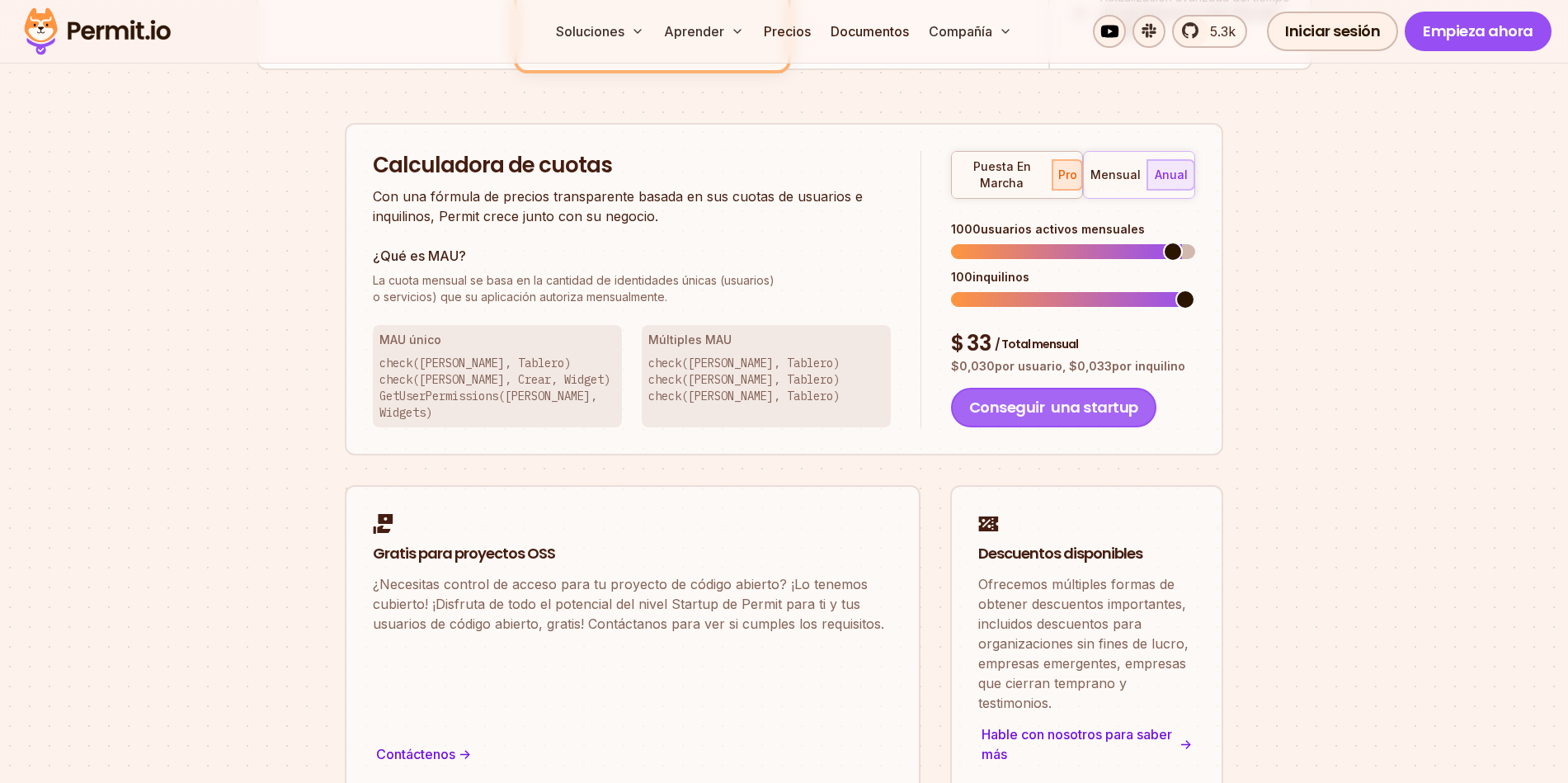
click at [1121, 397] on font "una startup" at bounding box center [1095, 407] width 87 height 21
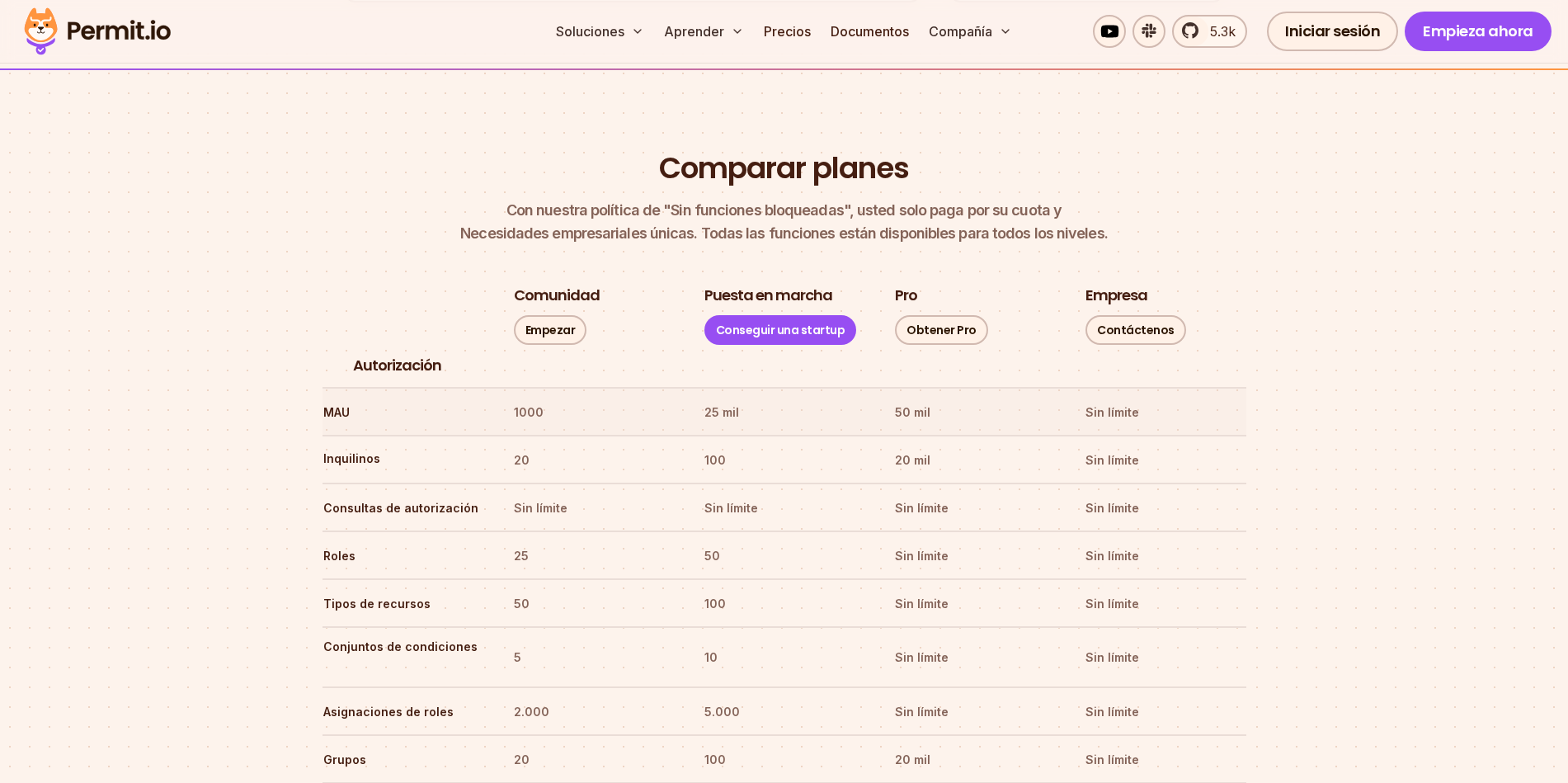
scroll to position [1881, 0]
